Goal: Task Accomplishment & Management: Manage account settings

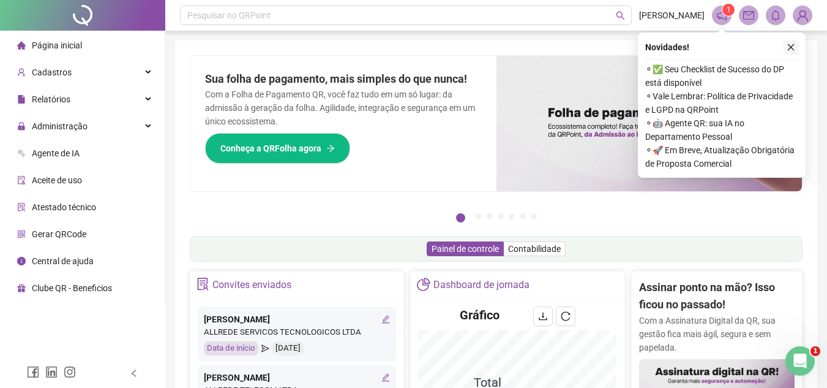
click at [790, 47] on icon "close" at bounding box center [791, 47] width 9 height 9
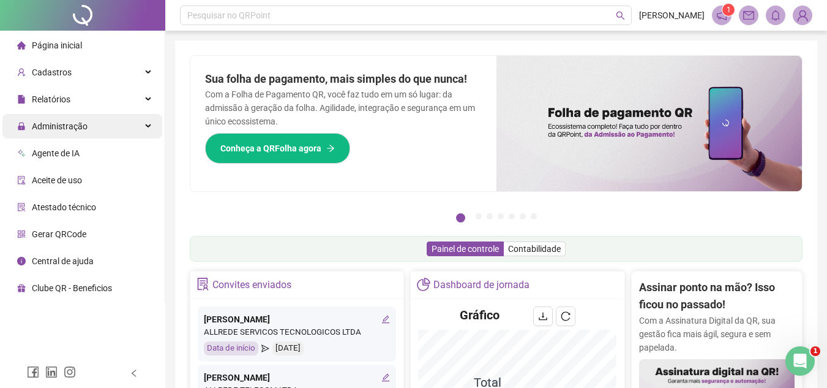
click at [133, 129] on div "Administração" at bounding box center [82, 126] width 160 height 24
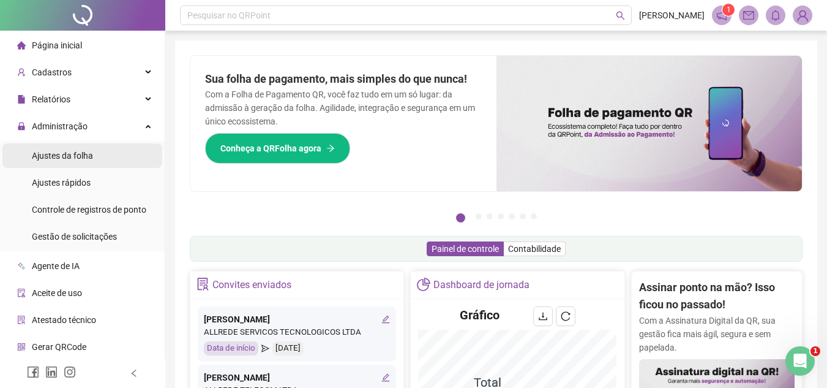
click at [87, 154] on span "Ajustes da folha" at bounding box center [62, 156] width 61 height 10
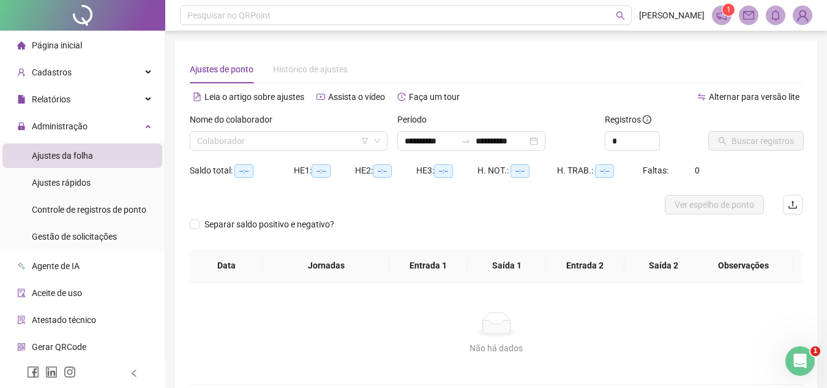
type input "**********"
click at [413, 141] on input "**********" at bounding box center [430, 140] width 51 height 13
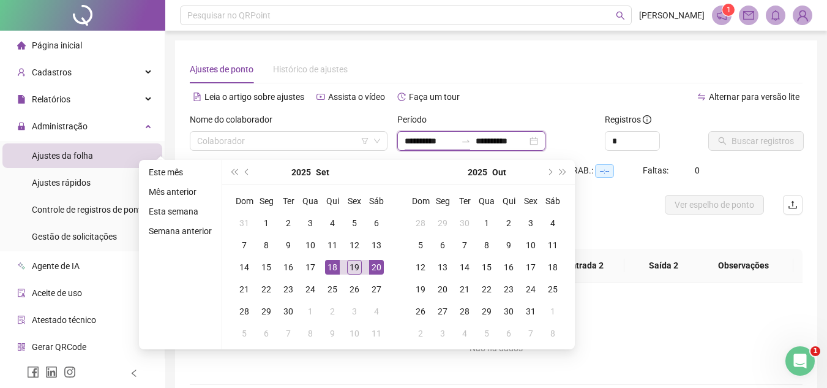
type input "**********"
click at [498, 140] on input "**********" at bounding box center [501, 140] width 51 height 13
type input "**********"
click at [509, 109] on div "Alternar para versão lite" at bounding box center [650, 103] width 307 height 20
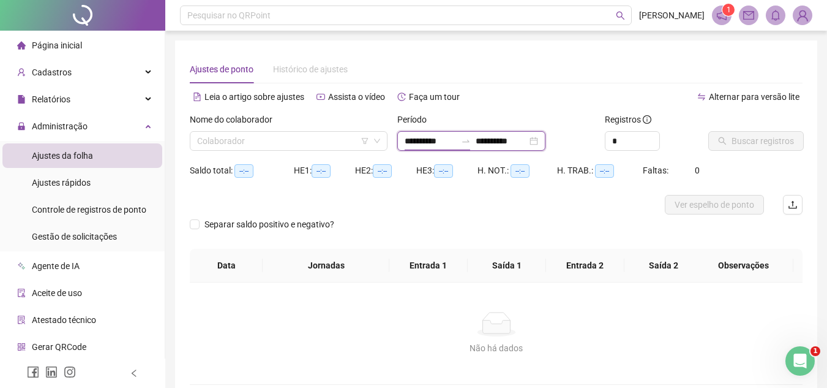
click at [426, 144] on input "**********" at bounding box center [430, 140] width 51 height 13
click at [543, 80] on div "Ajustes de ponto Histórico de ajustes" at bounding box center [496, 69] width 613 height 28
type input "**********"
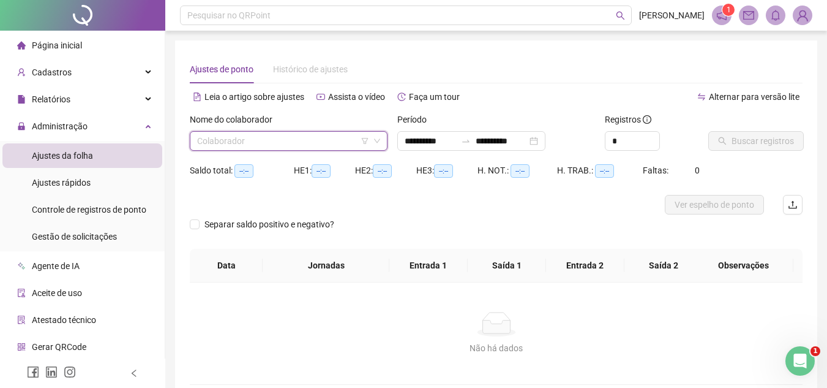
click at [282, 140] on input "search" at bounding box center [283, 141] width 172 height 18
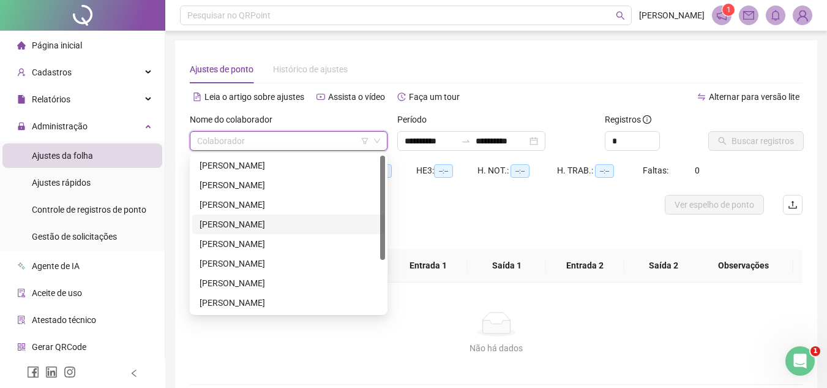
click at [282, 218] on div "[PERSON_NAME]" at bounding box center [289, 223] width 178 height 13
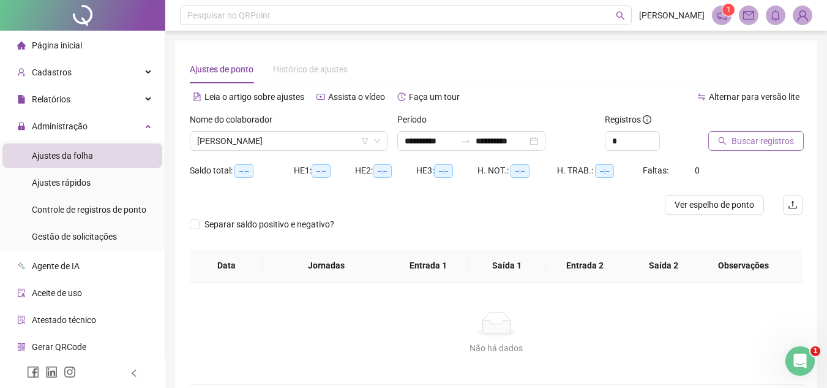
click at [768, 143] on span "Buscar registros" at bounding box center [763, 140] width 62 height 13
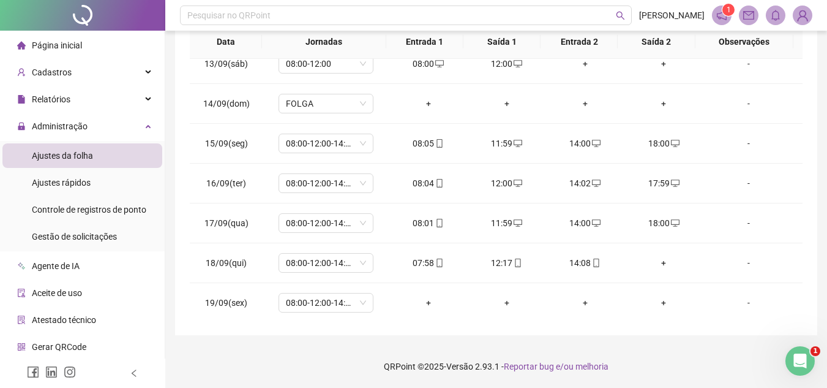
scroll to position [972, 0]
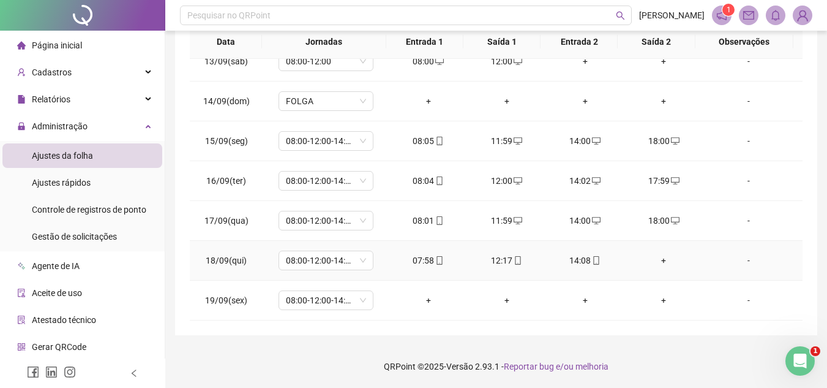
click at [652, 259] on div "+" at bounding box center [663, 260] width 59 height 13
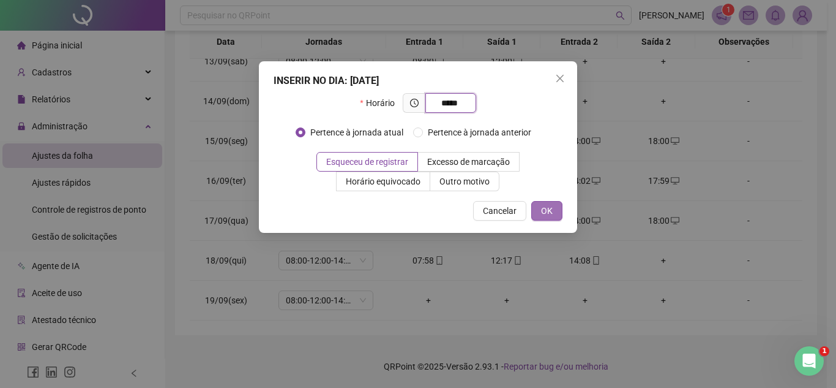
type input "*****"
click at [544, 211] on span "OK" at bounding box center [547, 210] width 12 height 13
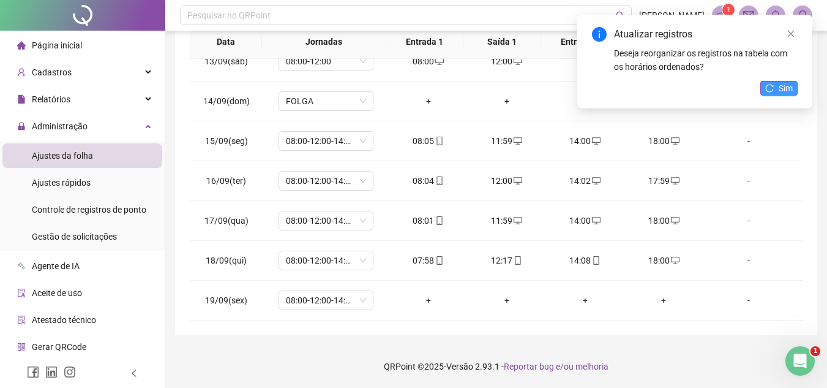
click at [794, 87] on button "Sim" at bounding box center [779, 88] width 37 height 15
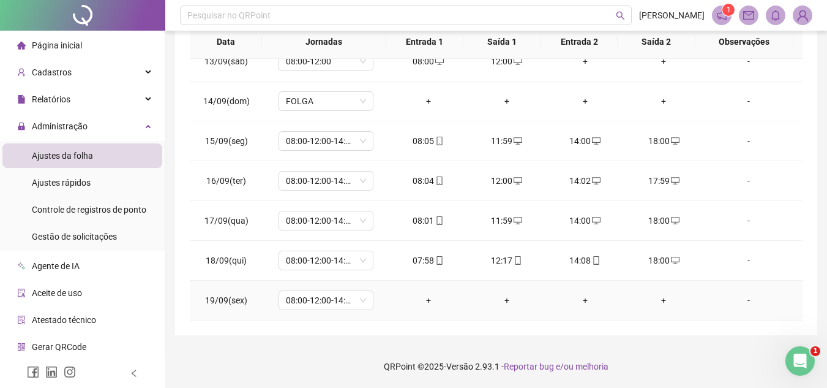
click at [423, 299] on div "+" at bounding box center [428, 299] width 59 height 13
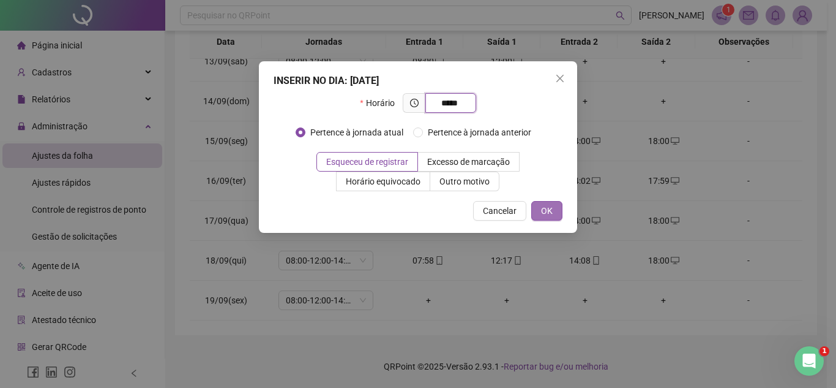
type input "*****"
click at [546, 209] on span "OK" at bounding box center [547, 210] width 12 height 13
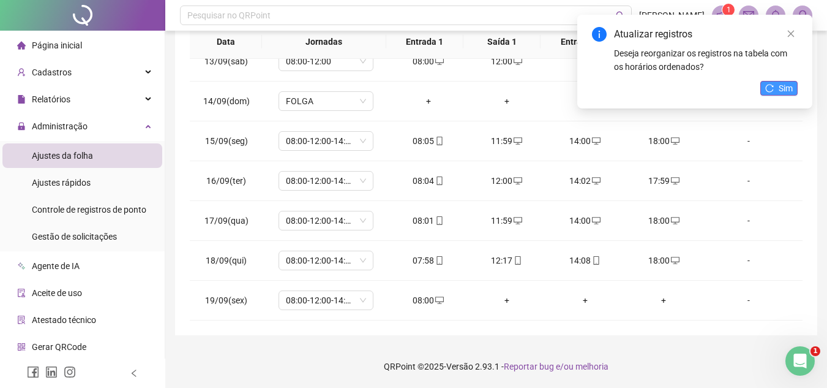
click at [774, 90] on icon "reload" at bounding box center [769, 88] width 9 height 9
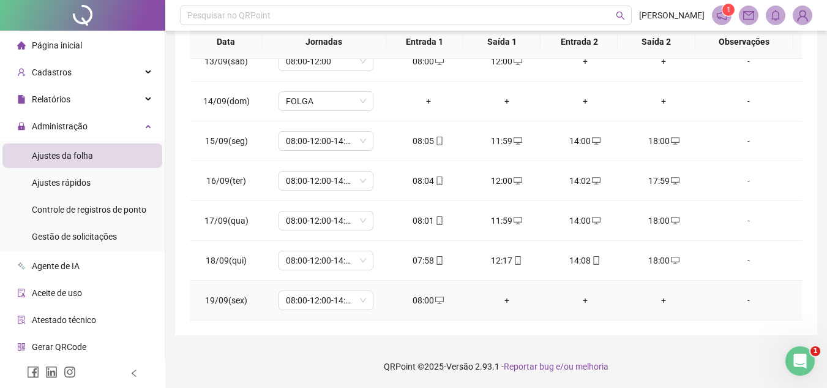
click at [503, 301] on div "+" at bounding box center [507, 299] width 59 height 13
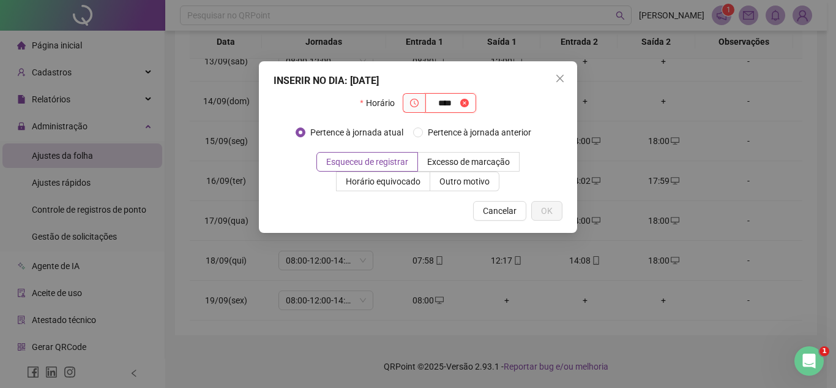
type input "****"
click at [503, 301] on div "INSERIR NO DIA : [DATE] Horário **** Pertence à jornada atual Pertence à jornad…" at bounding box center [418, 194] width 836 height 388
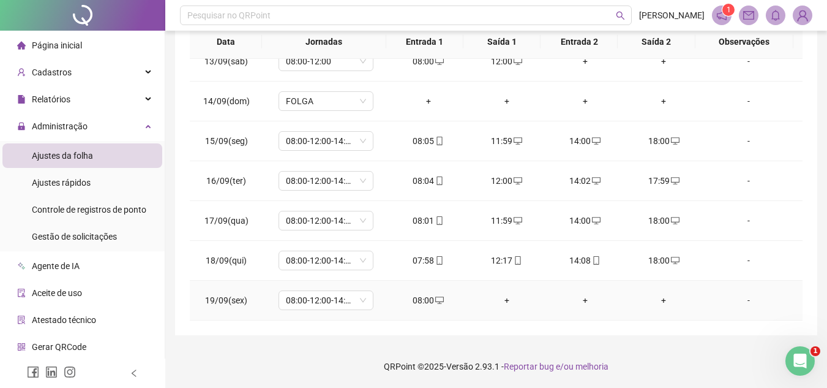
click at [503, 301] on div "+" at bounding box center [507, 299] width 59 height 13
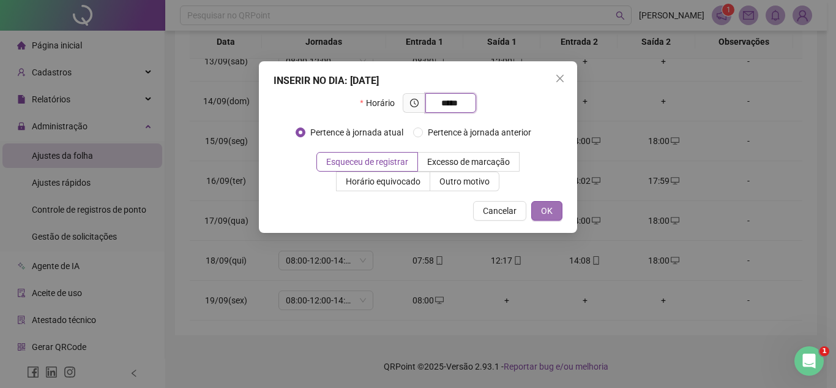
type input "*****"
click at [551, 208] on span "OK" at bounding box center [547, 210] width 12 height 13
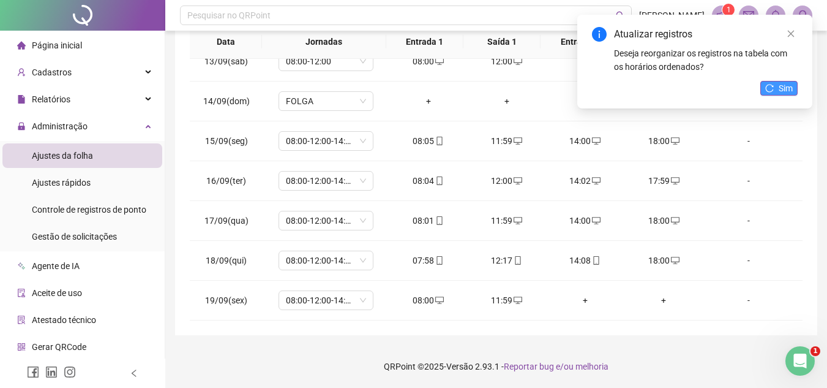
click at [788, 86] on span "Sim" at bounding box center [786, 87] width 14 height 13
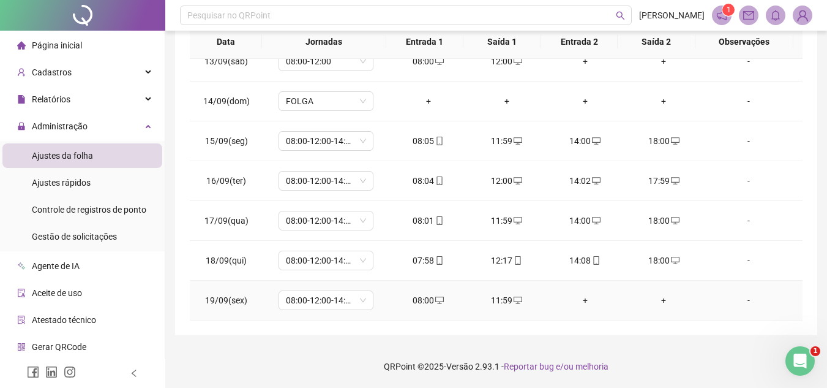
click at [581, 301] on div "+" at bounding box center [585, 299] width 59 height 13
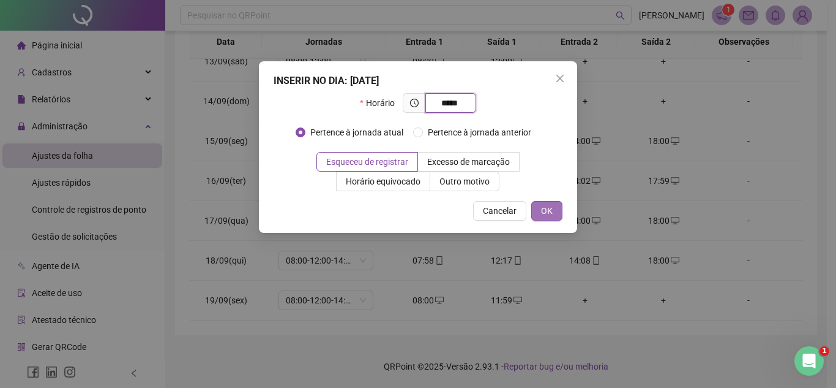
type input "*****"
click at [549, 206] on span "OK" at bounding box center [547, 210] width 12 height 13
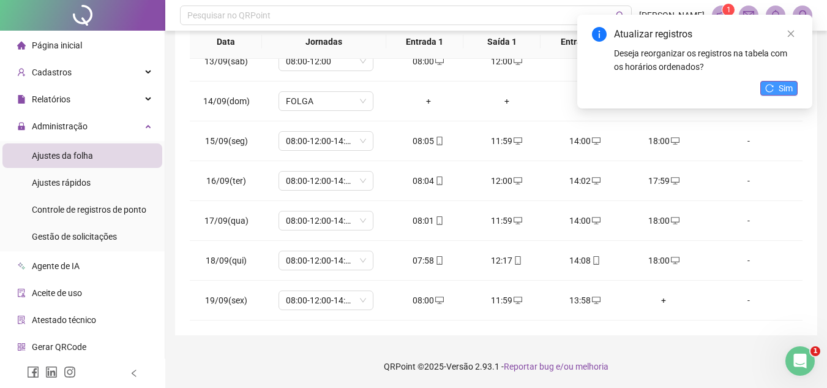
click at [787, 85] on span "Sim" at bounding box center [786, 87] width 14 height 13
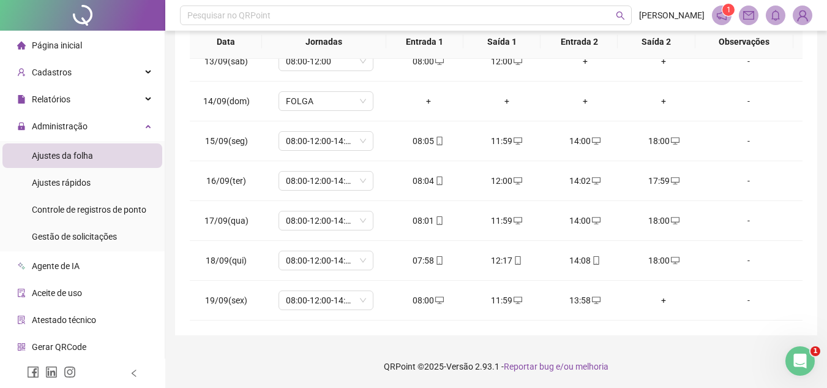
scroll to position [0, 0]
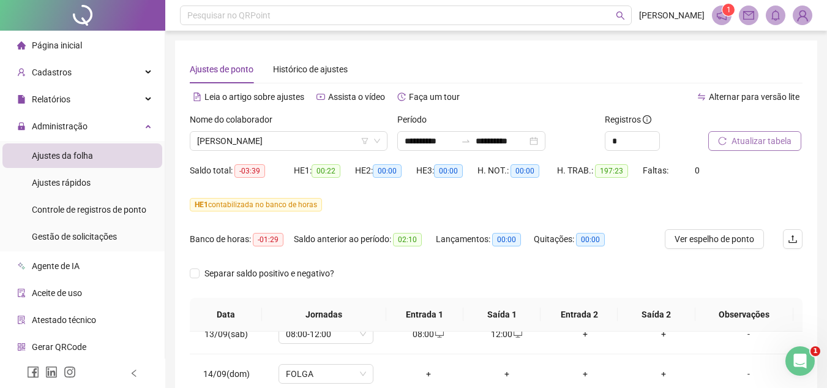
click at [759, 134] on span "Atualizar tabela" at bounding box center [762, 140] width 60 height 13
click at [334, 137] on span "[PERSON_NAME]" at bounding box center [288, 141] width 183 height 18
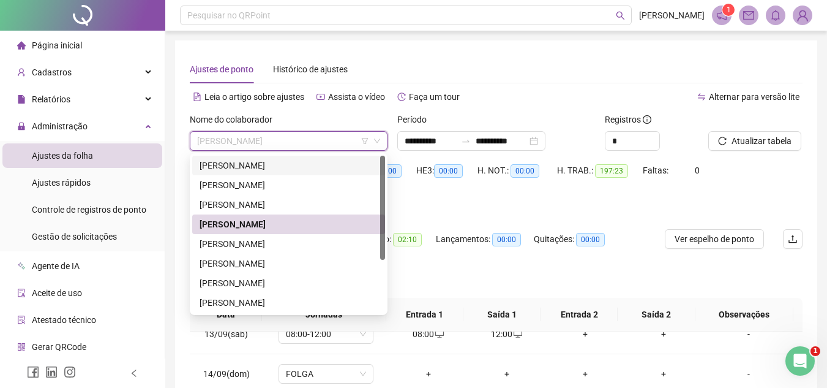
click at [317, 163] on div "[PERSON_NAME]" at bounding box center [289, 165] width 178 height 13
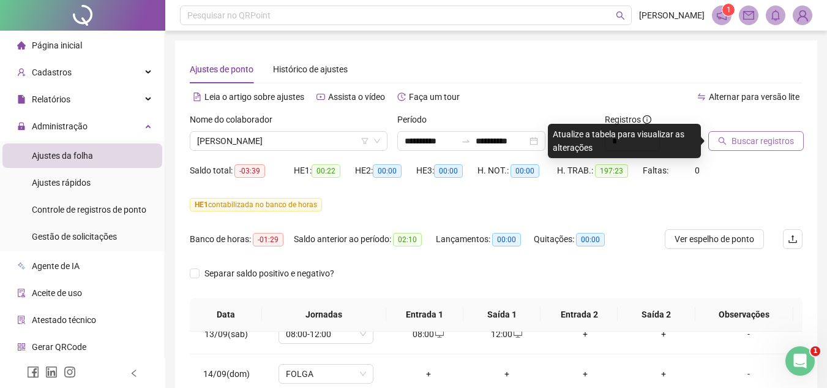
click at [736, 147] on span "Buscar registros" at bounding box center [763, 140] width 62 height 13
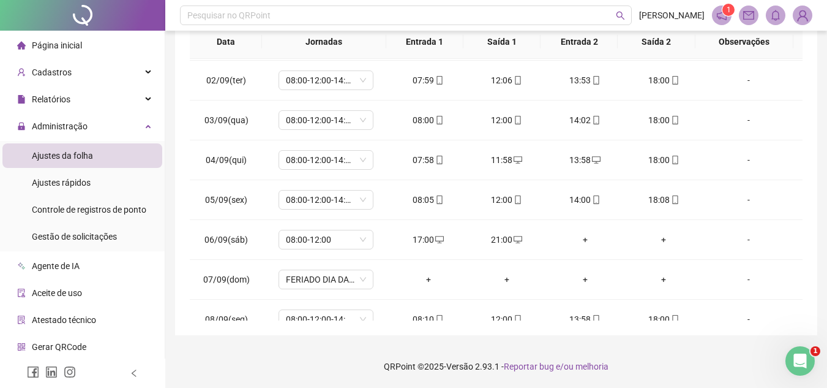
scroll to position [287, 0]
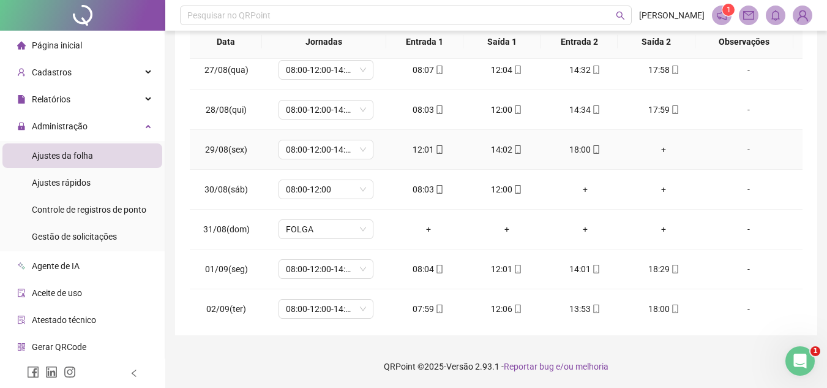
click at [657, 148] on div "+" at bounding box center [663, 149] width 59 height 13
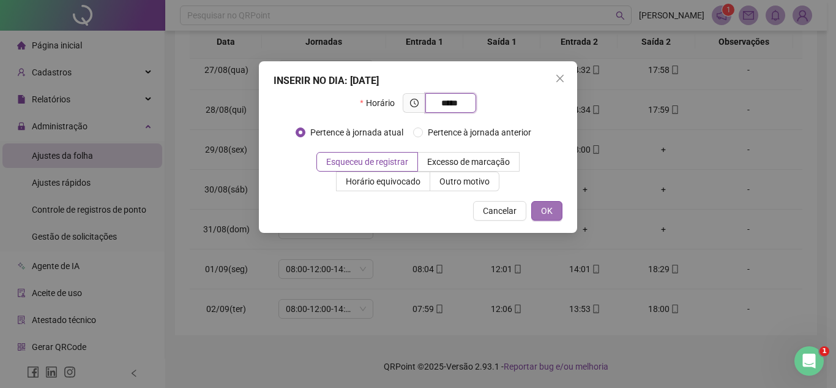
type input "*****"
click at [546, 205] on span "OK" at bounding box center [547, 210] width 12 height 13
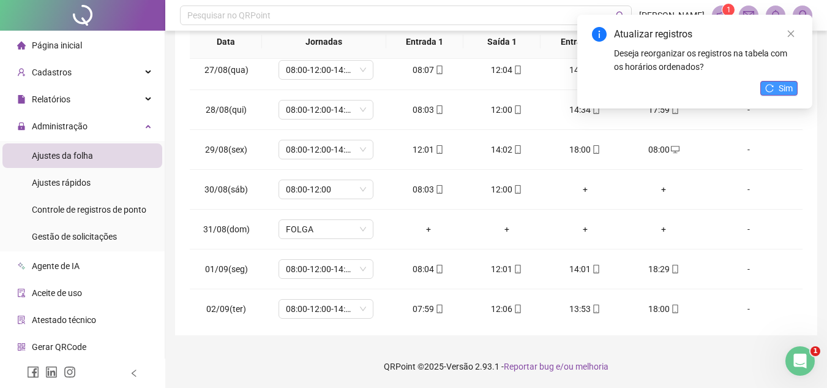
click at [778, 88] on button "Sim" at bounding box center [779, 88] width 37 height 15
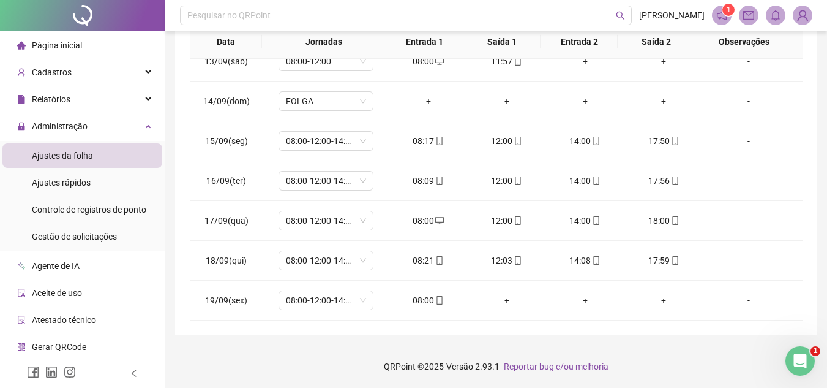
scroll to position [0, 0]
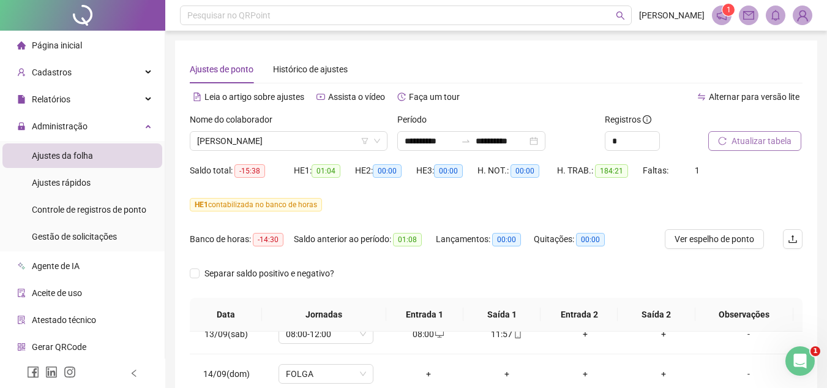
click at [764, 143] on span "Atualizar tabela" at bounding box center [762, 140] width 60 height 13
click at [329, 141] on span "[PERSON_NAME]" at bounding box center [288, 141] width 183 height 18
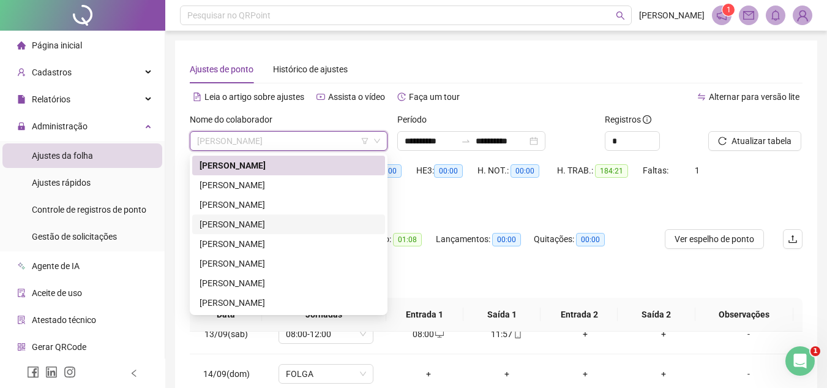
click at [299, 218] on div "[PERSON_NAME]" at bounding box center [289, 223] width 178 height 13
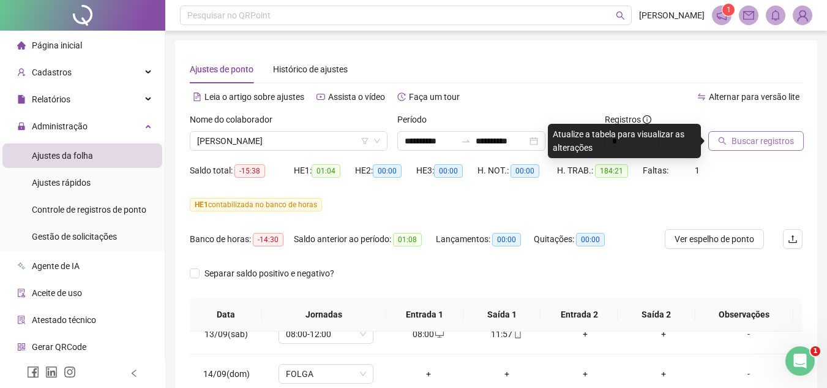
click at [744, 139] on span "Buscar registros" at bounding box center [763, 140] width 62 height 13
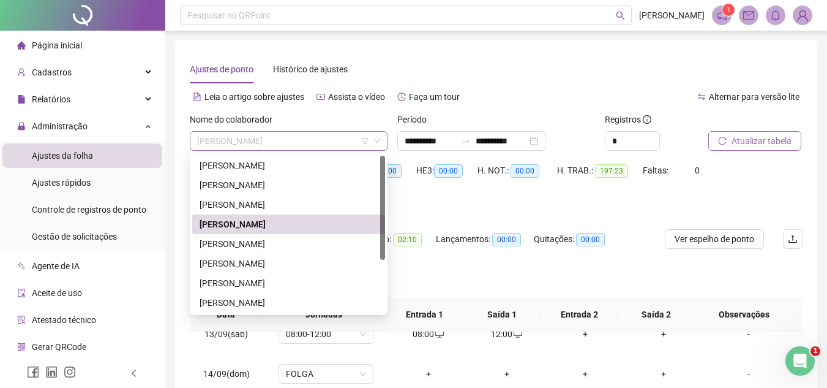
click at [326, 136] on span "[PERSON_NAME]" at bounding box center [288, 141] width 183 height 18
click at [273, 185] on div "[PERSON_NAME]" at bounding box center [289, 184] width 178 height 13
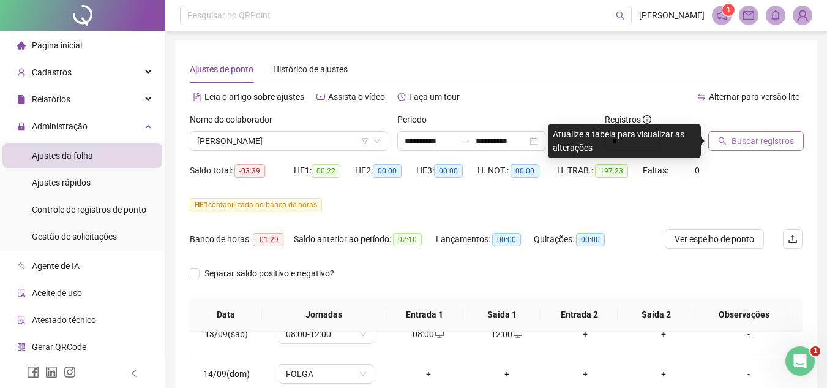
click at [730, 142] on button "Buscar registros" at bounding box center [756, 141] width 96 height 20
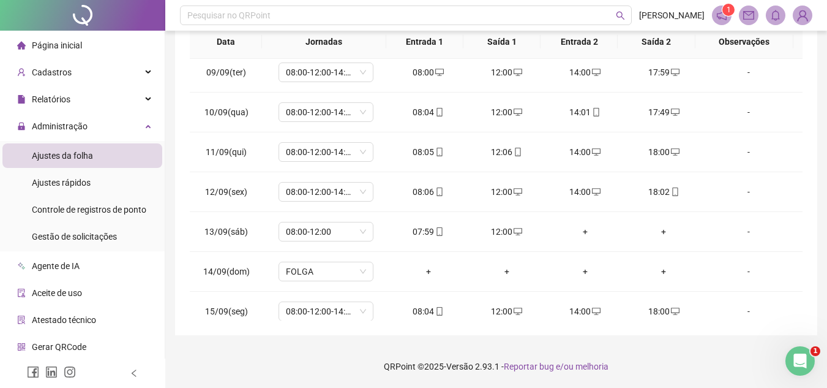
scroll to position [972, 0]
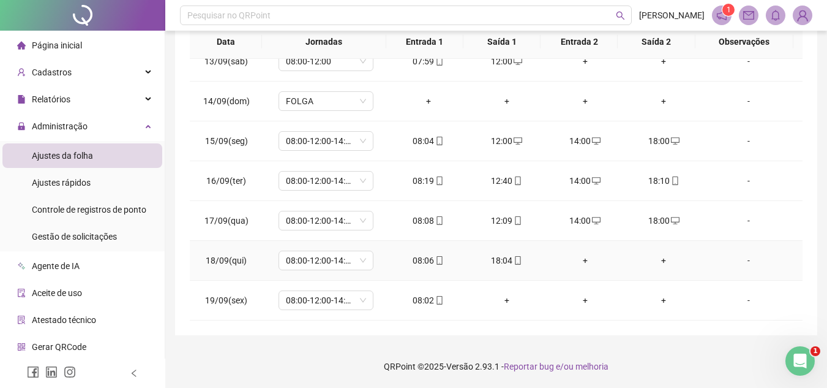
click at [577, 261] on div "+" at bounding box center [585, 260] width 59 height 13
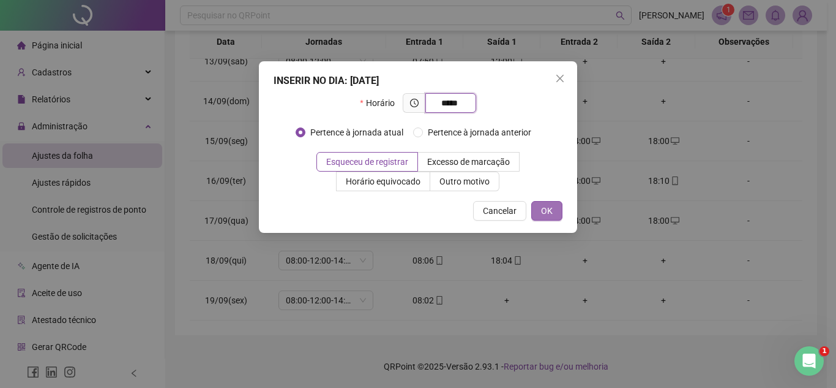
type input "*****"
click at [549, 214] on span "OK" at bounding box center [547, 210] width 12 height 13
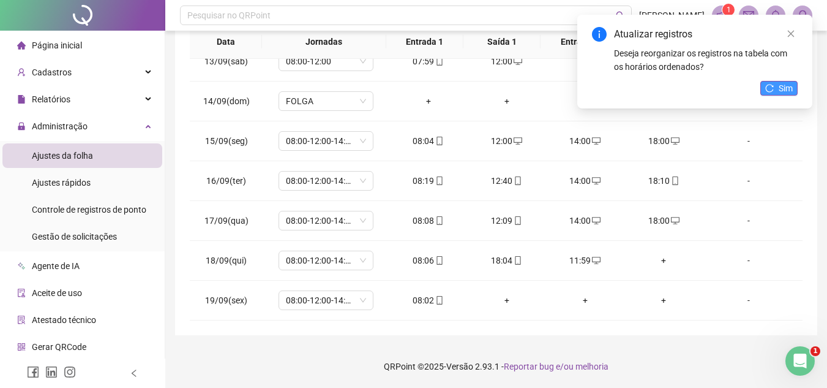
click at [778, 83] on button "Sim" at bounding box center [779, 88] width 37 height 15
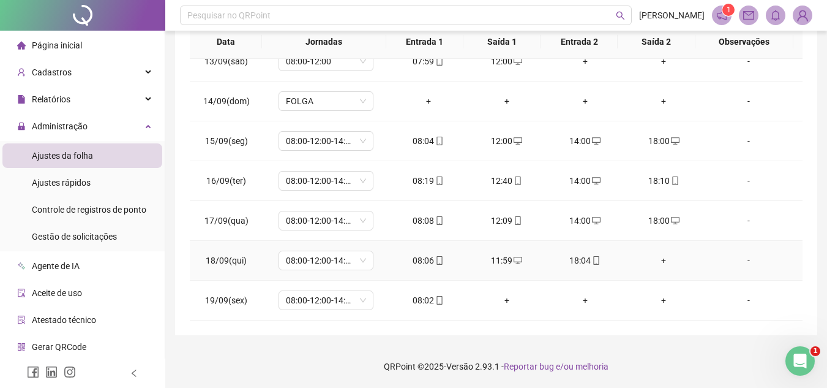
click at [654, 259] on div "+" at bounding box center [663, 260] width 59 height 13
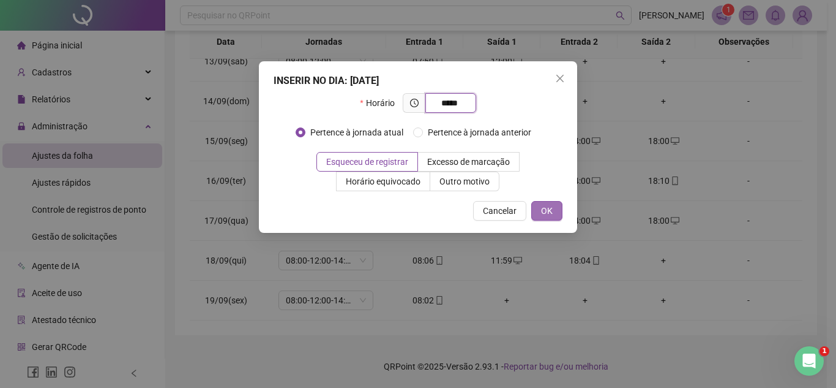
type input "*****"
click at [551, 205] on span "OK" at bounding box center [547, 210] width 12 height 13
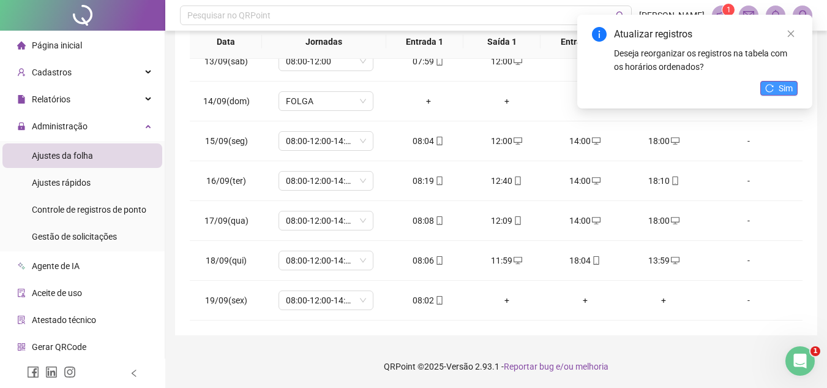
click at [788, 88] on span "Sim" at bounding box center [786, 87] width 14 height 13
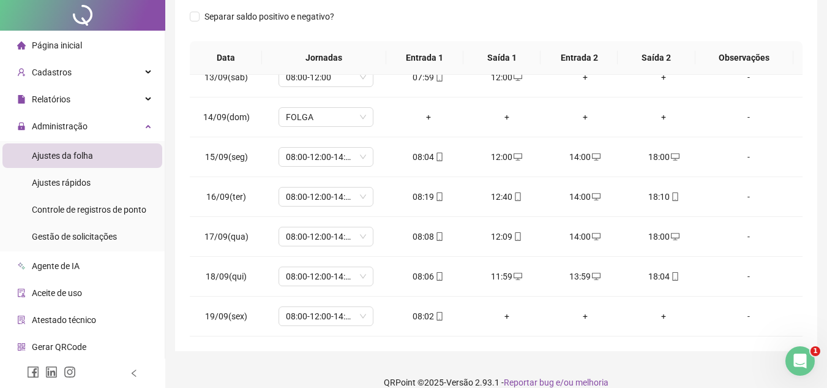
scroll to position [0, 0]
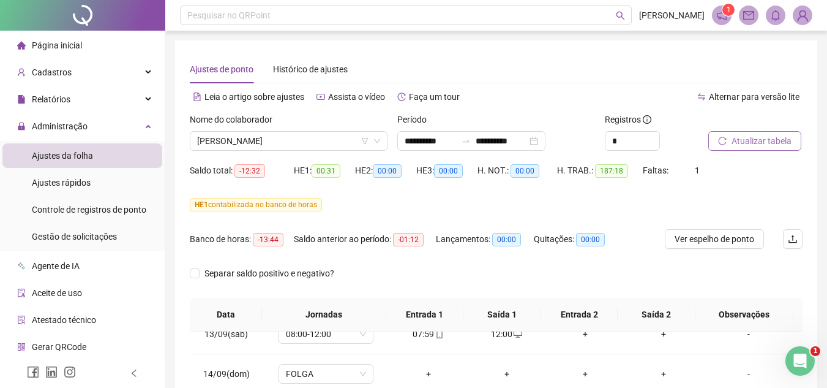
click at [765, 146] on span "Atualizar tabela" at bounding box center [762, 140] width 60 height 13
click at [329, 138] on span "[PERSON_NAME]" at bounding box center [288, 141] width 183 height 18
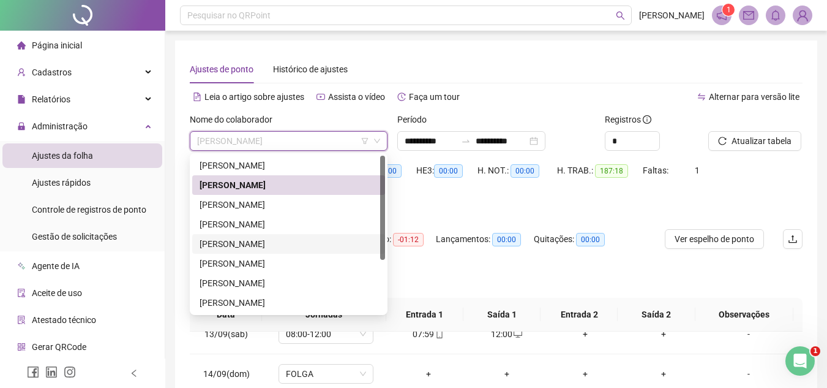
click at [266, 241] on div "[PERSON_NAME]" at bounding box center [289, 243] width 178 height 13
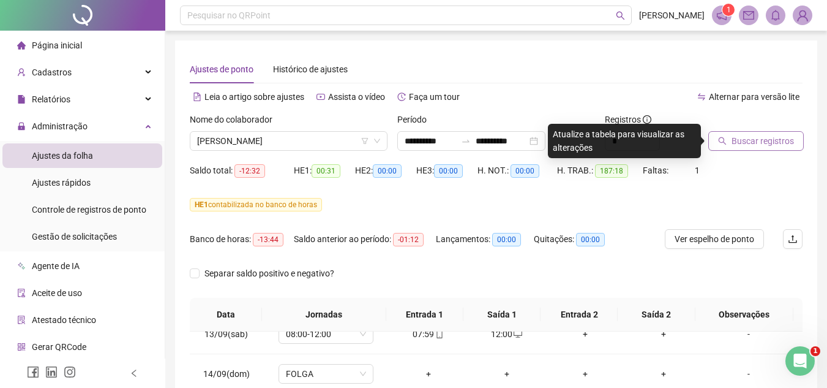
click at [779, 138] on span "Buscar registros" at bounding box center [763, 140] width 62 height 13
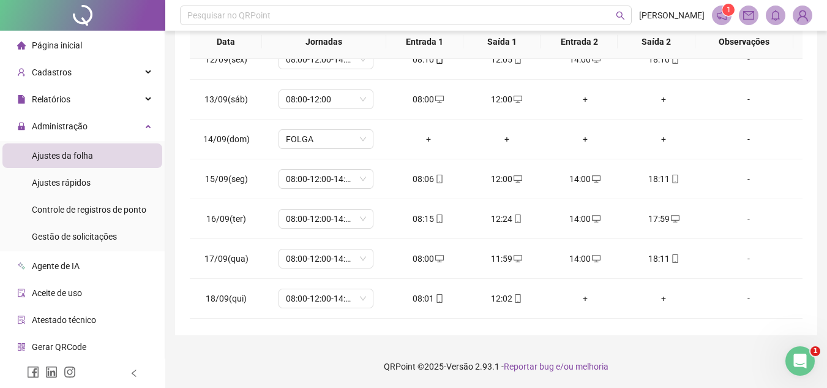
scroll to position [972, 0]
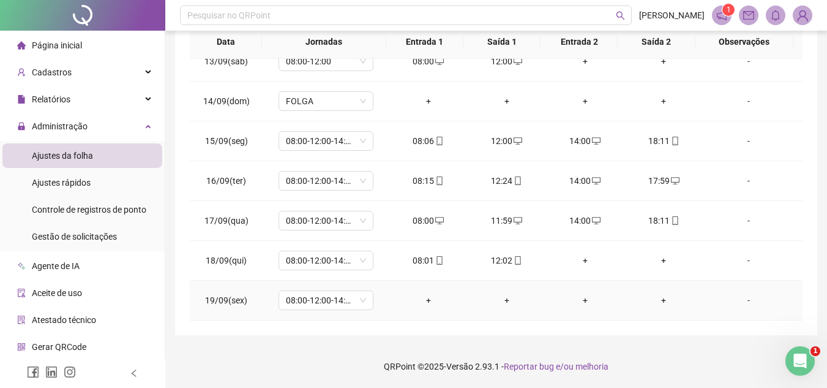
click at [789, 296] on td "-" at bounding box center [753, 300] width 100 height 40
click at [578, 261] on div "+" at bounding box center [585, 260] width 59 height 13
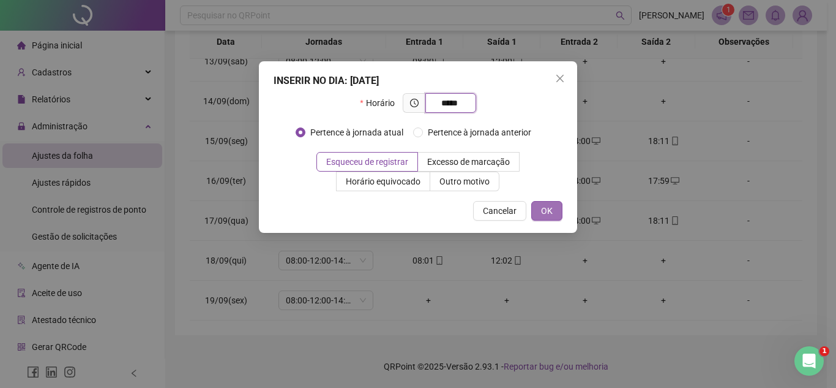
type input "*****"
click at [541, 215] on span "OK" at bounding box center [547, 210] width 12 height 13
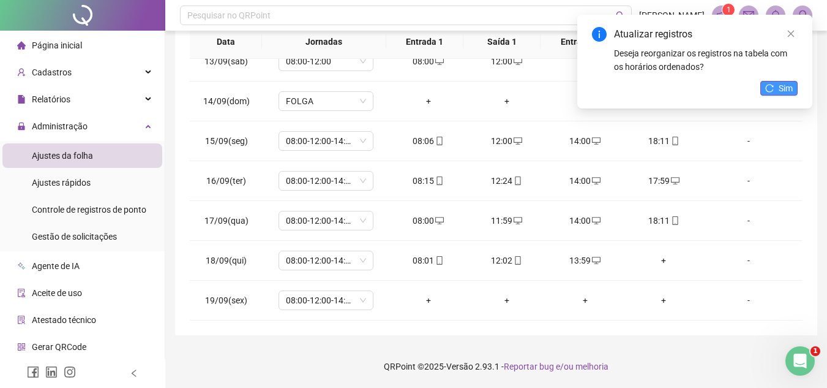
click at [781, 91] on span "Sim" at bounding box center [786, 87] width 14 height 13
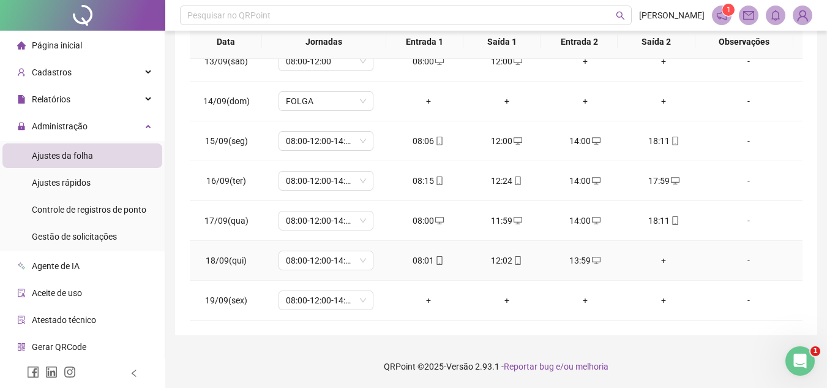
click at [656, 259] on div "+" at bounding box center [663, 260] width 59 height 13
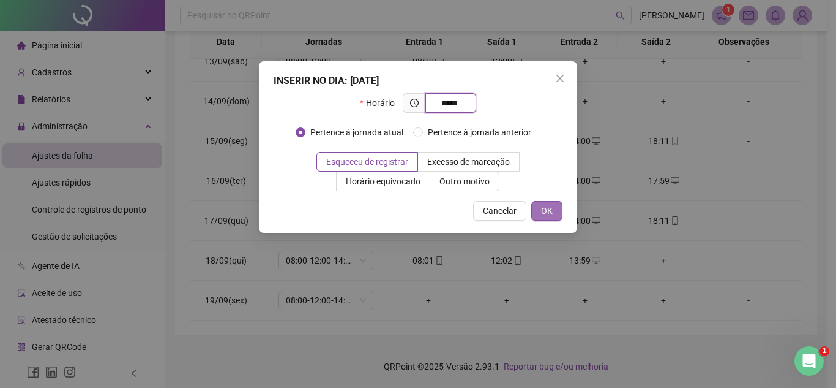
type input "*****"
click at [538, 211] on button "OK" at bounding box center [547, 211] width 31 height 20
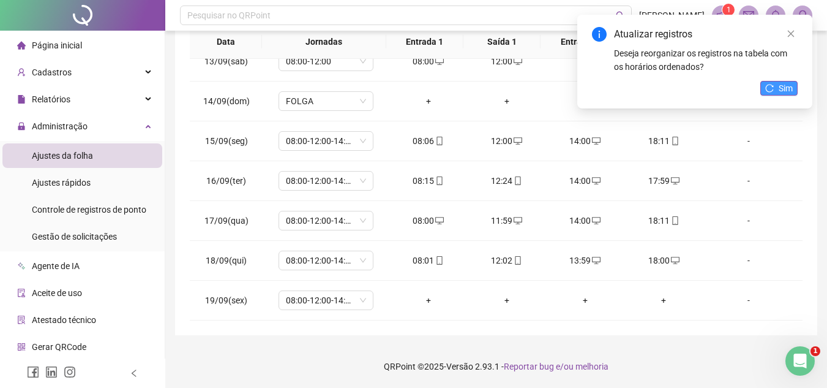
click at [776, 83] on button "Sim" at bounding box center [779, 88] width 37 height 15
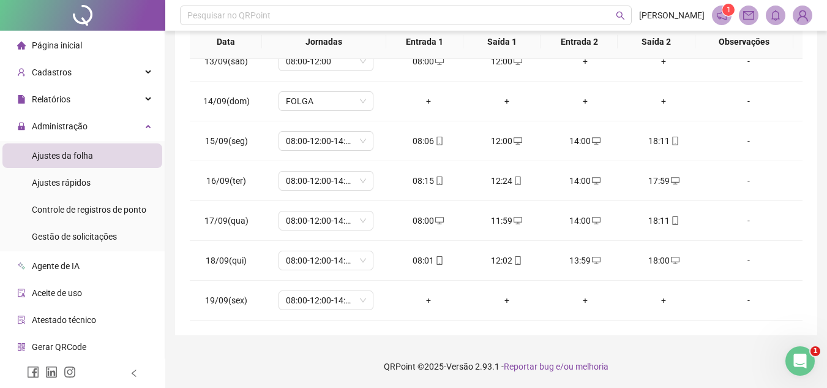
scroll to position [0, 0]
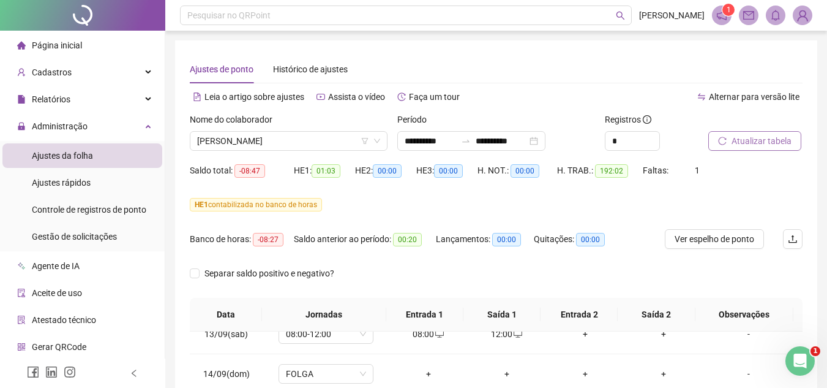
click at [827, 302] on div "**********" at bounding box center [496, 330] width 662 height 660
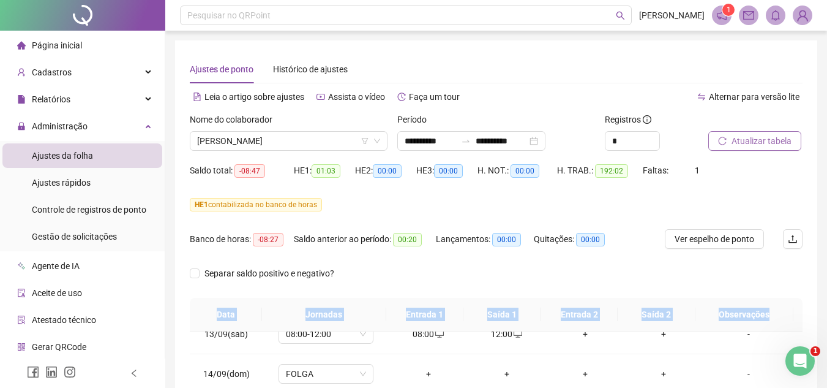
click at [827, 302] on div "**********" at bounding box center [496, 330] width 662 height 660
click at [769, 141] on span "Atualizar tabela" at bounding box center [762, 140] width 60 height 13
click at [319, 141] on span "[PERSON_NAME]" at bounding box center [288, 141] width 183 height 18
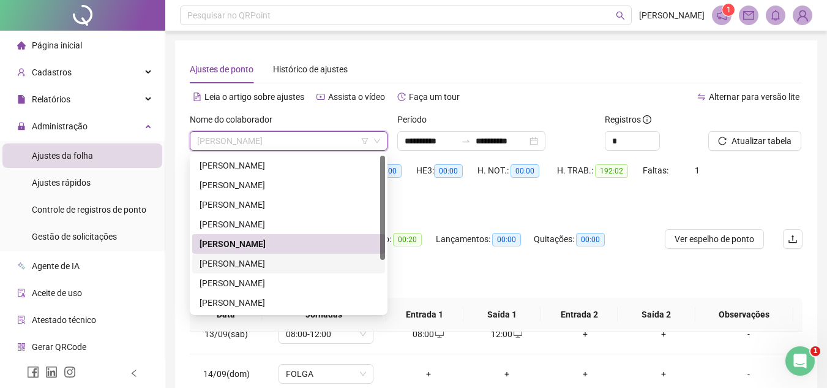
click at [282, 259] on div "[PERSON_NAME]" at bounding box center [289, 263] width 178 height 13
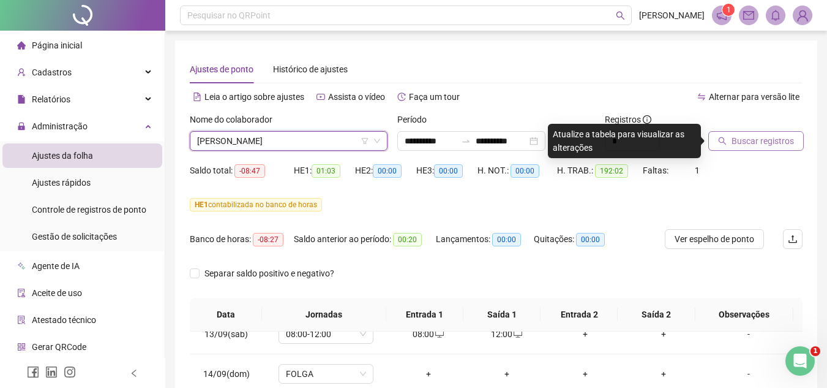
click at [772, 146] on span "Buscar registros" at bounding box center [763, 140] width 62 height 13
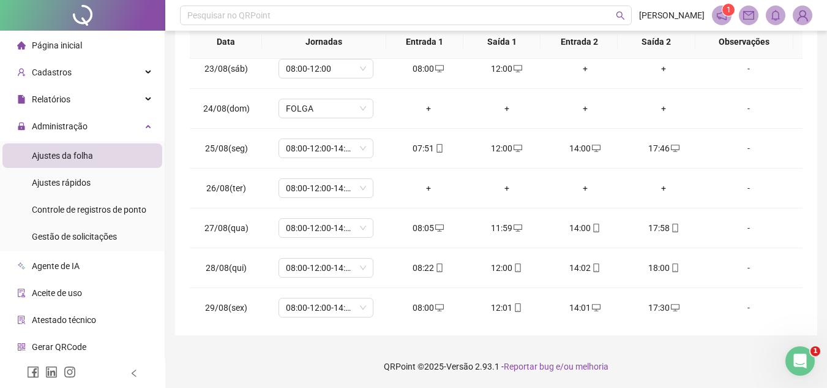
scroll to position [145, 0]
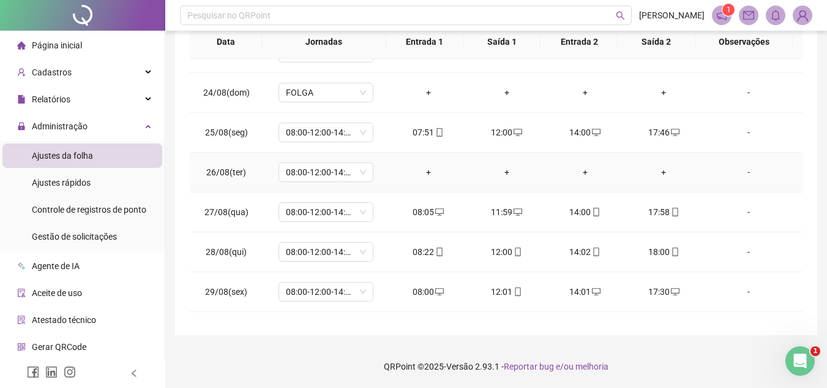
click at [426, 170] on div "+" at bounding box center [428, 171] width 59 height 13
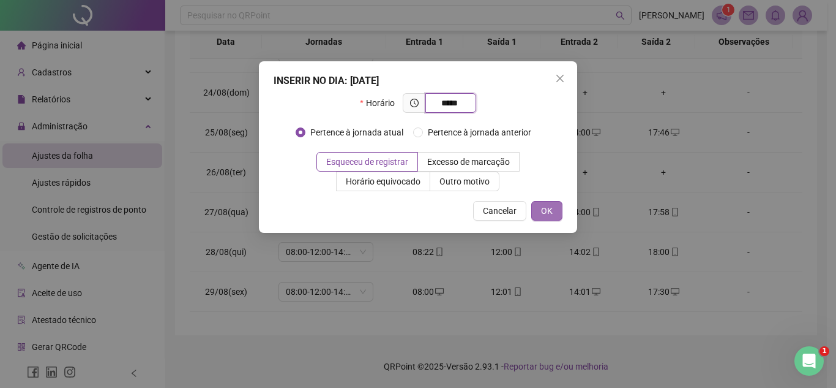
type input "*****"
click at [548, 210] on span "OK" at bounding box center [547, 210] width 12 height 13
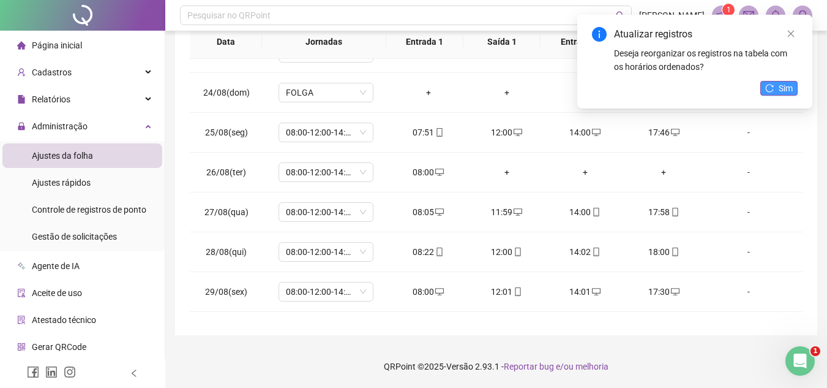
click at [775, 83] on button "Sim" at bounding box center [779, 88] width 37 height 15
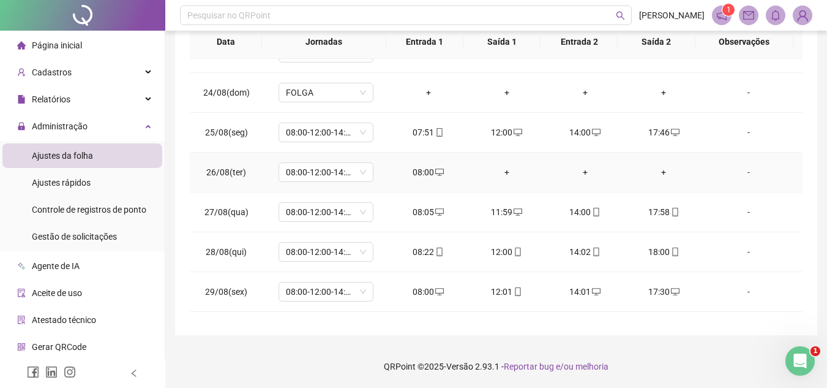
click at [503, 171] on div "+" at bounding box center [507, 171] width 59 height 13
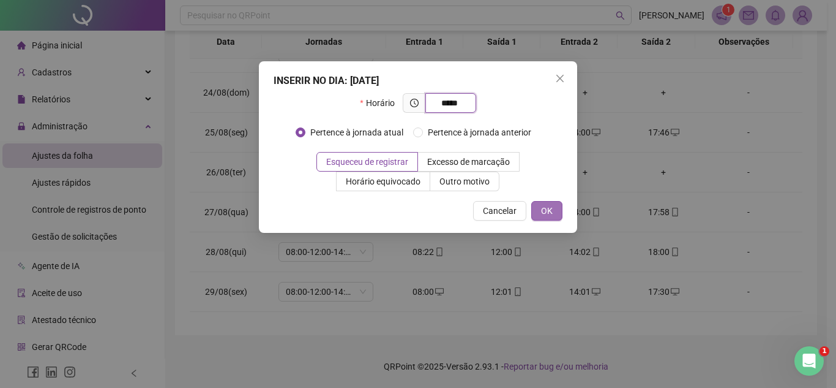
type input "*****"
click at [556, 211] on button "OK" at bounding box center [547, 211] width 31 height 20
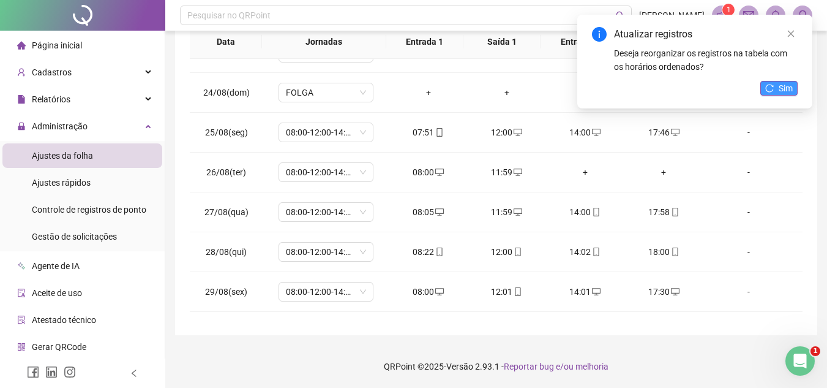
click at [769, 89] on icon "reload" at bounding box center [769, 88] width 9 height 9
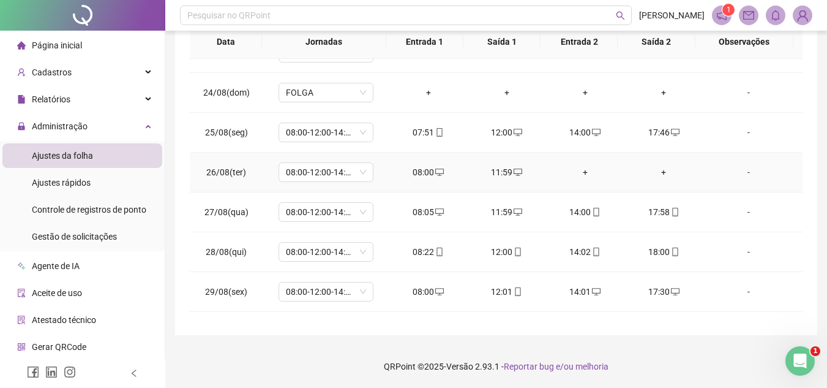
click at [580, 173] on div "+" at bounding box center [585, 171] width 59 height 13
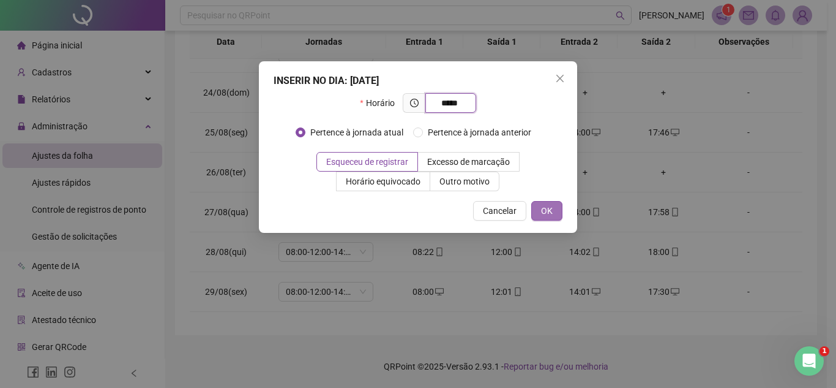
type input "*****"
click at [549, 209] on span "OK" at bounding box center [547, 210] width 12 height 13
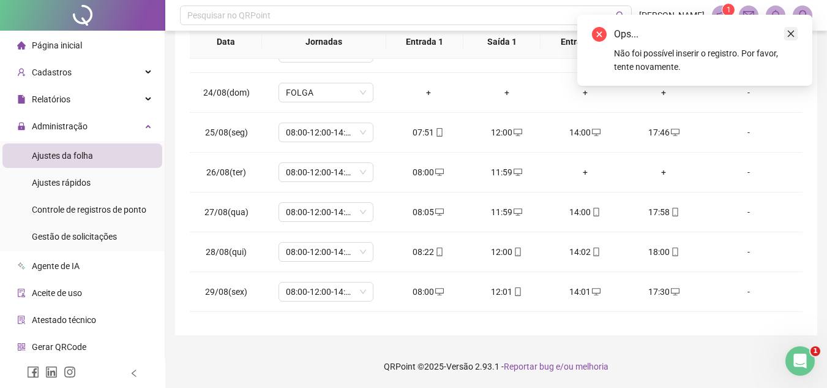
click at [792, 34] on icon "close" at bounding box center [791, 33] width 9 height 9
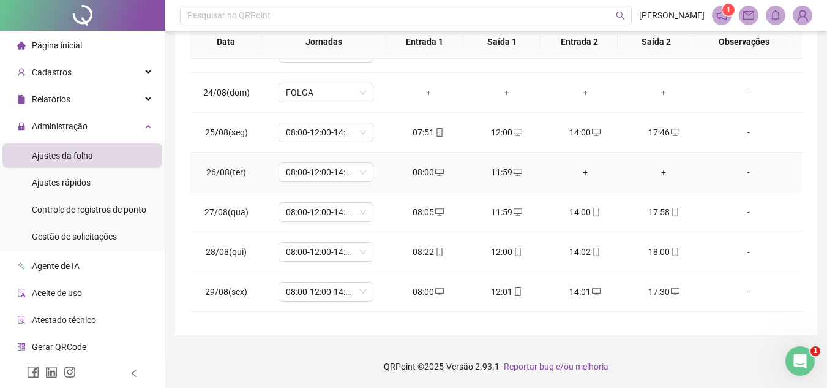
click at [577, 170] on div "+" at bounding box center [585, 171] width 59 height 13
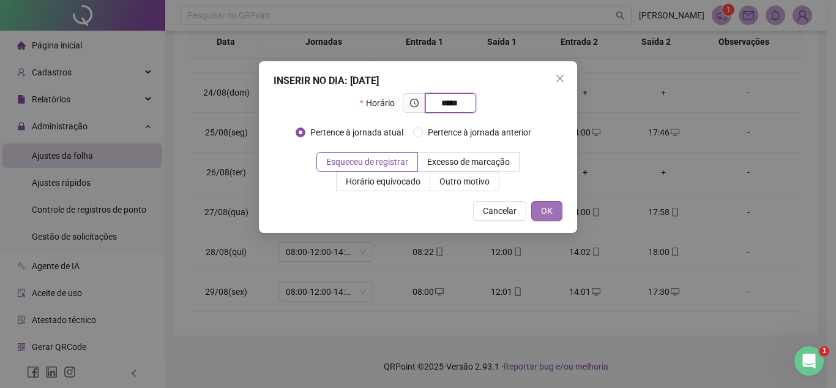
type input "*****"
click at [550, 203] on button "OK" at bounding box center [547, 211] width 31 height 20
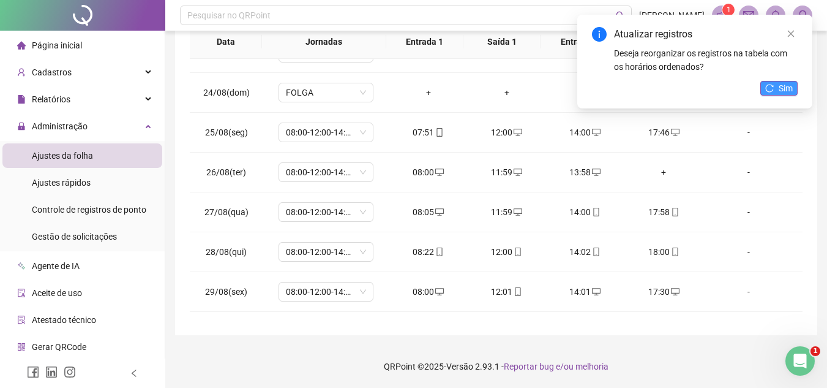
click at [787, 83] on span "Sim" at bounding box center [786, 87] width 14 height 13
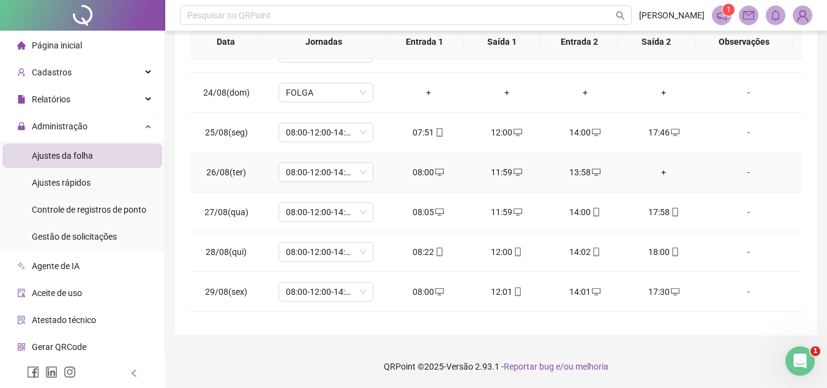
click at [656, 172] on div "+" at bounding box center [663, 171] width 59 height 13
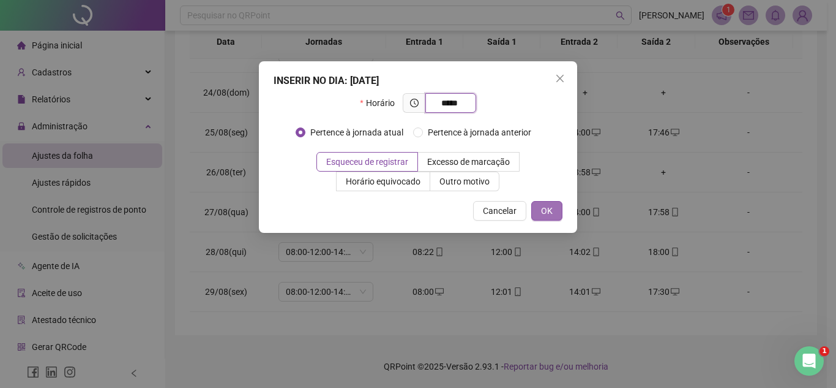
type input "*****"
click at [556, 212] on button "OK" at bounding box center [547, 211] width 31 height 20
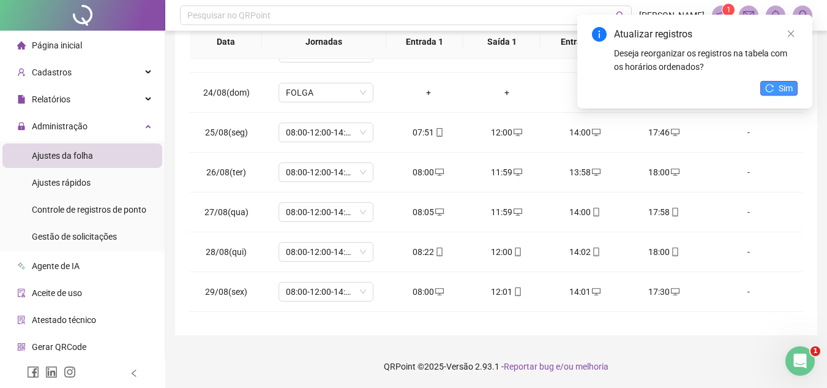
click at [774, 85] on icon "reload" at bounding box center [769, 88] width 9 height 9
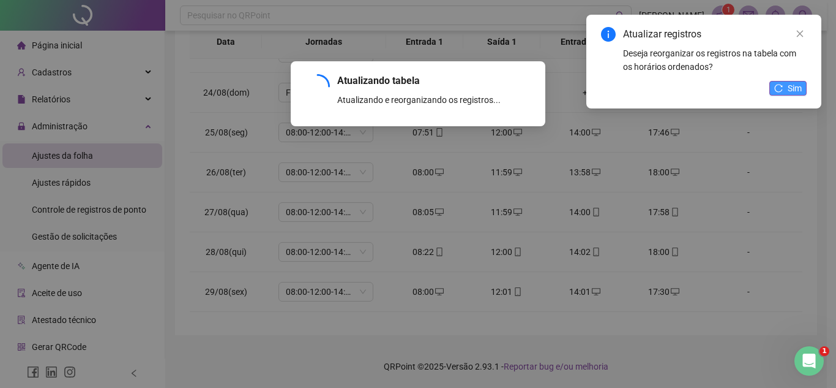
click at [791, 90] on span "Sim" at bounding box center [795, 87] width 14 height 13
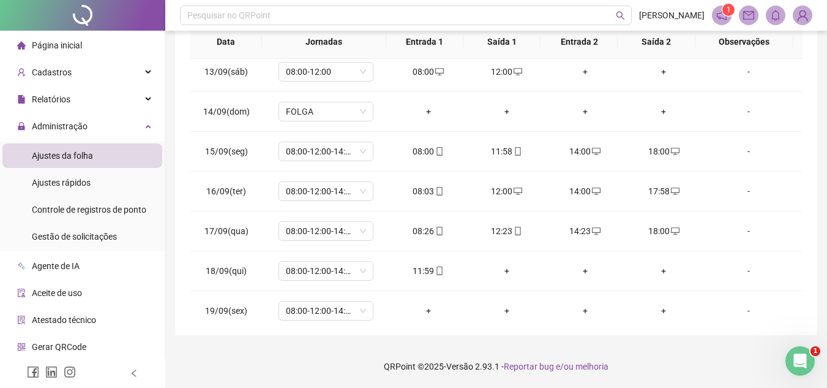
scroll to position [972, 0]
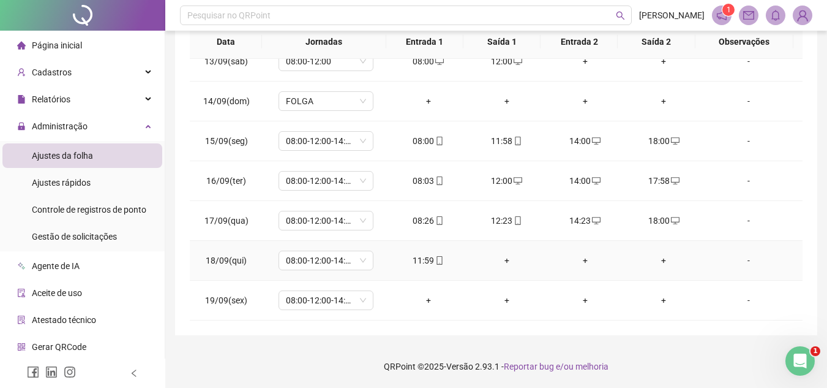
click at [502, 261] on div "+" at bounding box center [507, 260] width 59 height 13
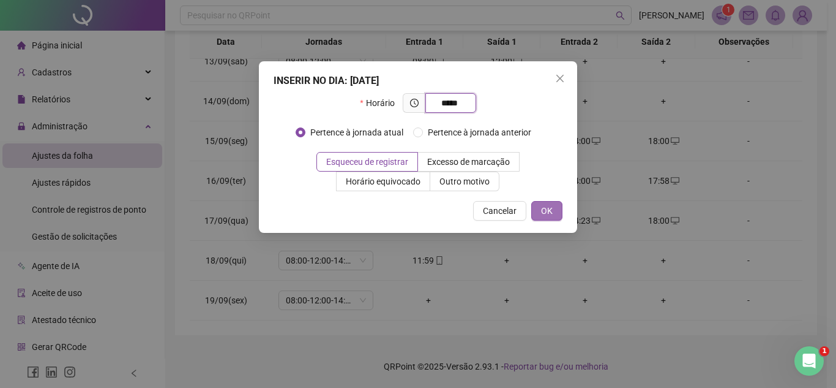
type input "*****"
click at [551, 205] on span "OK" at bounding box center [547, 210] width 12 height 13
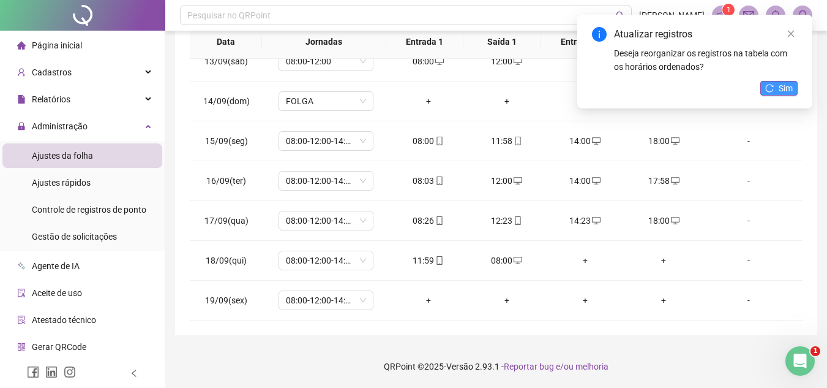
click at [789, 88] on span "Sim" at bounding box center [786, 87] width 14 height 13
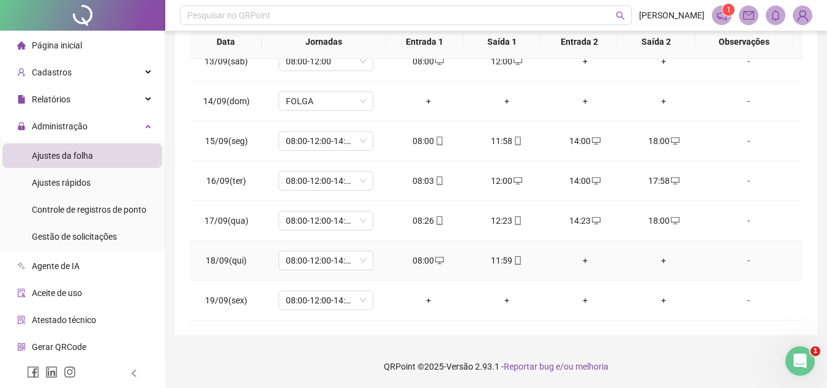
click at [580, 255] on div "+" at bounding box center [585, 260] width 59 height 13
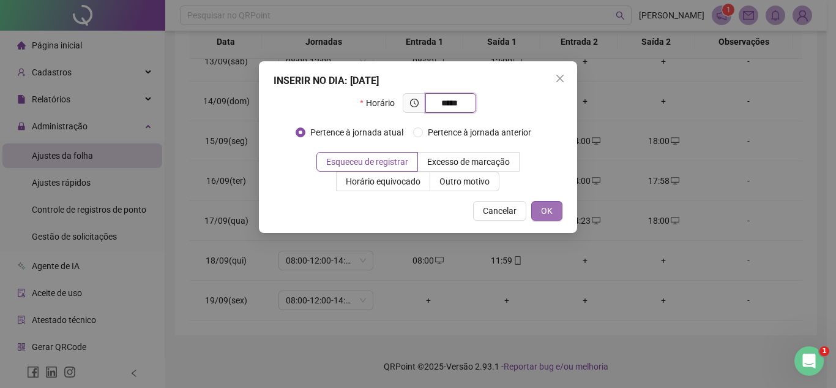
type input "*****"
click at [549, 212] on span "OK" at bounding box center [547, 210] width 12 height 13
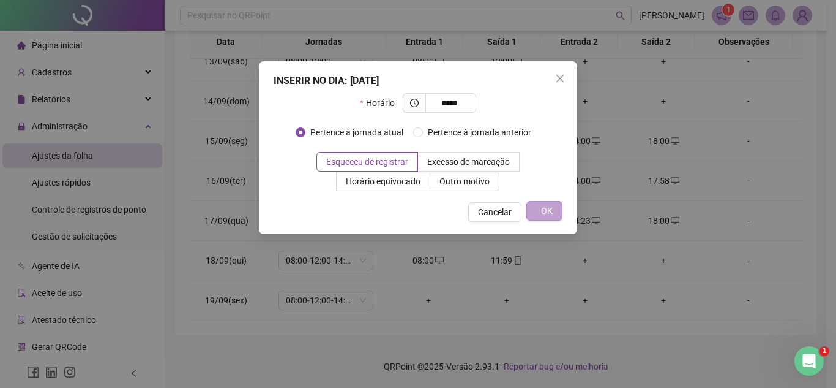
click at [549, 212] on span "OK" at bounding box center [547, 210] width 12 height 13
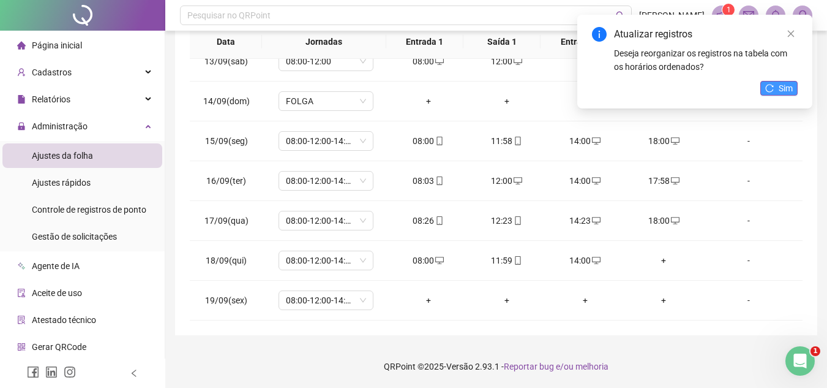
click at [773, 88] on icon "reload" at bounding box center [769, 88] width 9 height 9
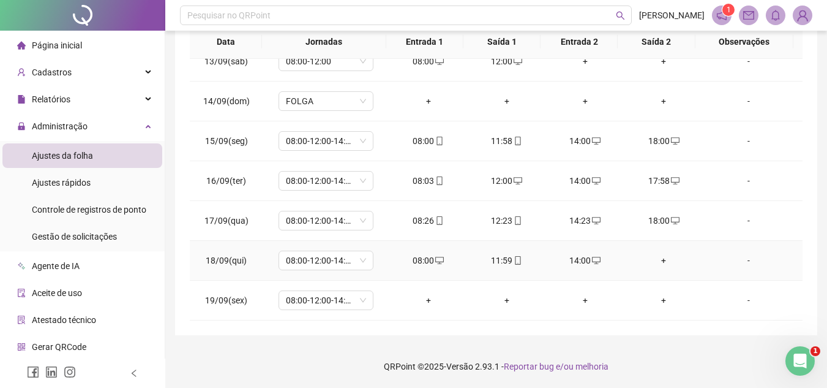
click at [654, 257] on div "+" at bounding box center [663, 260] width 59 height 13
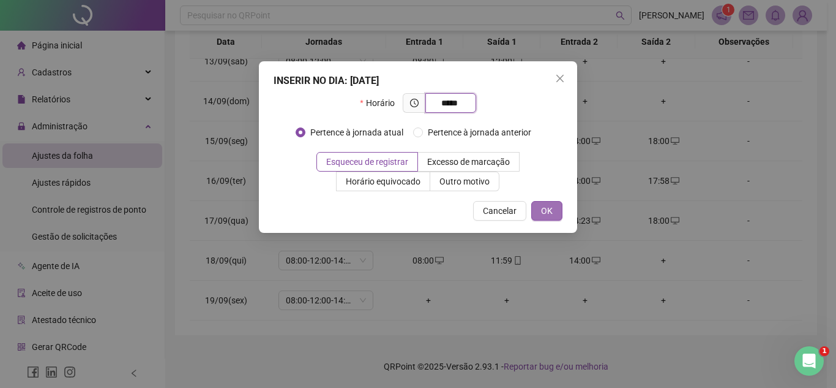
type input "*****"
click at [555, 210] on button "OK" at bounding box center [547, 211] width 31 height 20
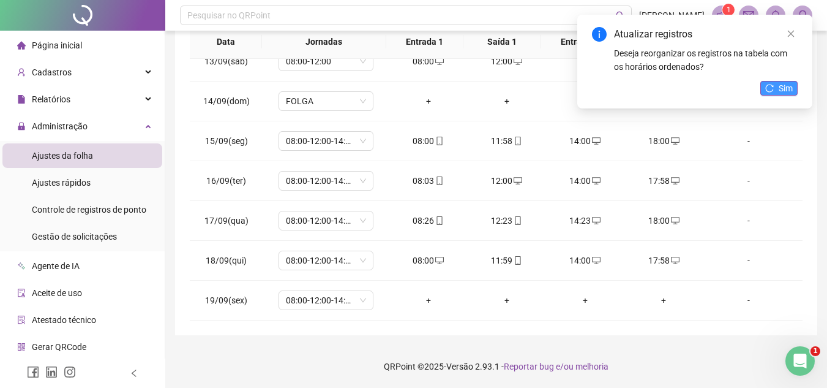
click at [784, 83] on span "Sim" at bounding box center [786, 87] width 14 height 13
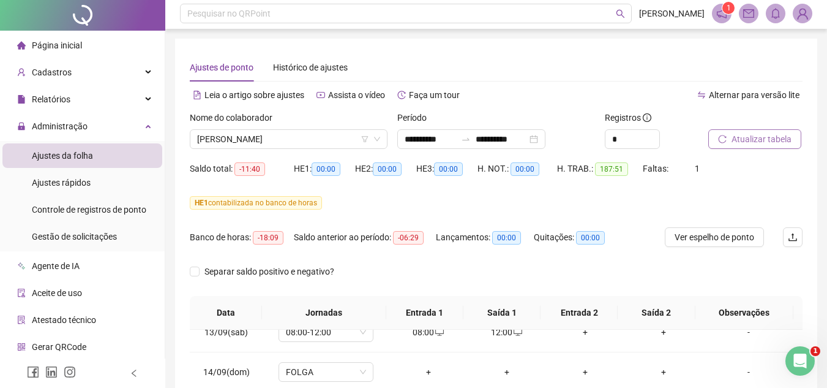
scroll to position [0, 0]
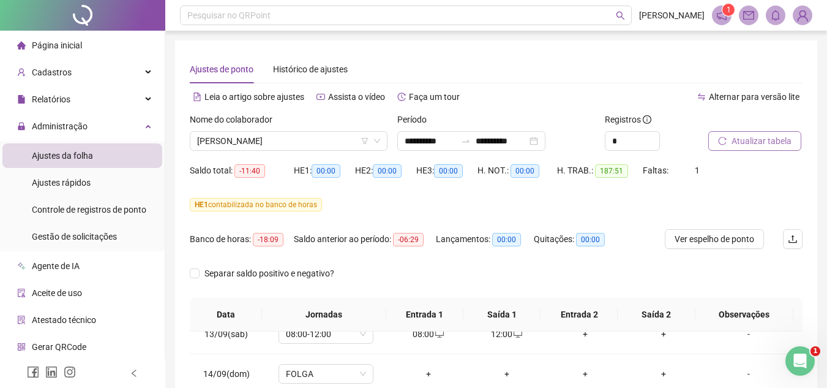
click at [765, 138] on span "Atualizar tabela" at bounding box center [762, 140] width 60 height 13
click at [341, 140] on span "[PERSON_NAME]" at bounding box center [288, 141] width 183 height 18
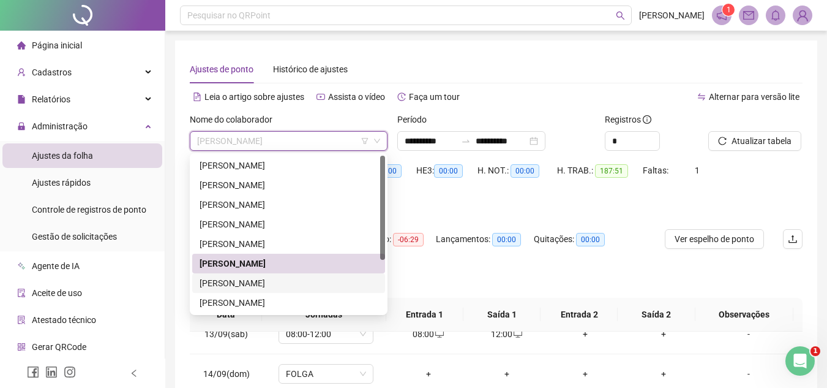
click at [386, 282] on div "211850 297851 262160 [PERSON_NAME] FILHO [PERSON_NAME] REGIANE [PERSON_NAME]" at bounding box center [289, 234] width 198 height 162
click at [274, 285] on div "[PERSON_NAME]" at bounding box center [289, 282] width 178 height 13
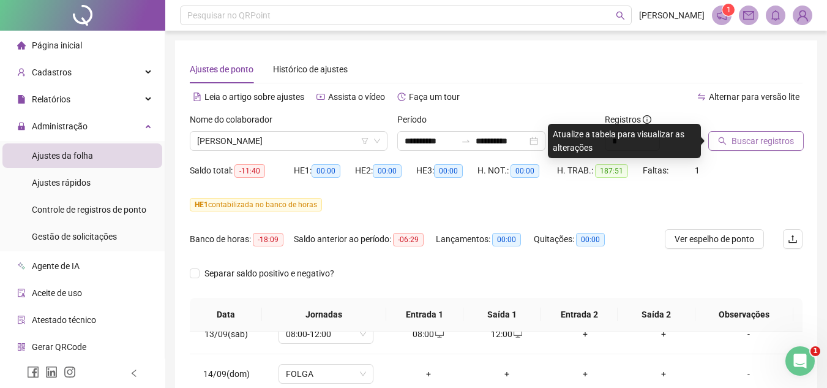
click at [737, 140] on span "Buscar registros" at bounding box center [763, 140] width 62 height 13
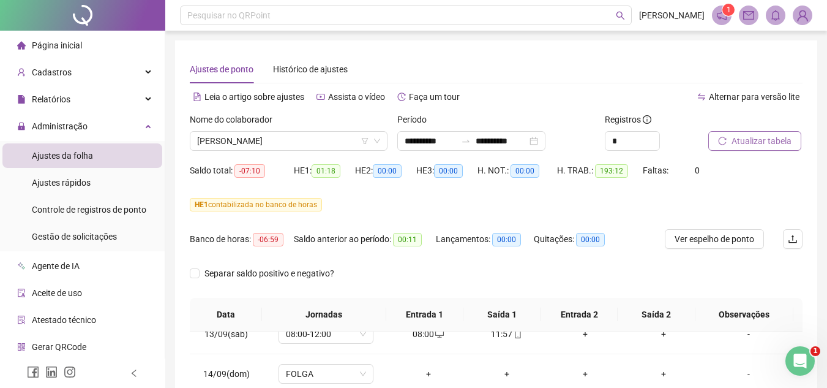
scroll to position [272, 0]
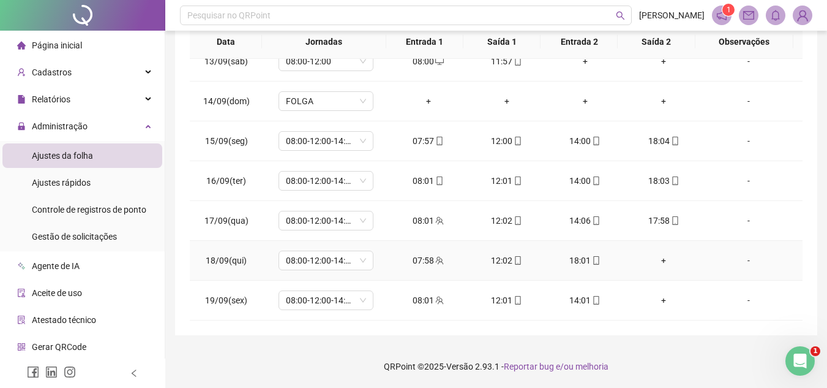
click at [655, 260] on div "+" at bounding box center [663, 260] width 59 height 13
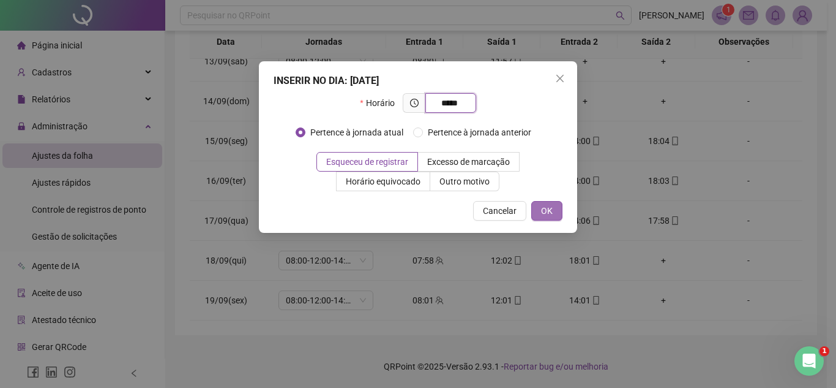
type input "*****"
click at [540, 209] on button "OK" at bounding box center [547, 211] width 31 height 20
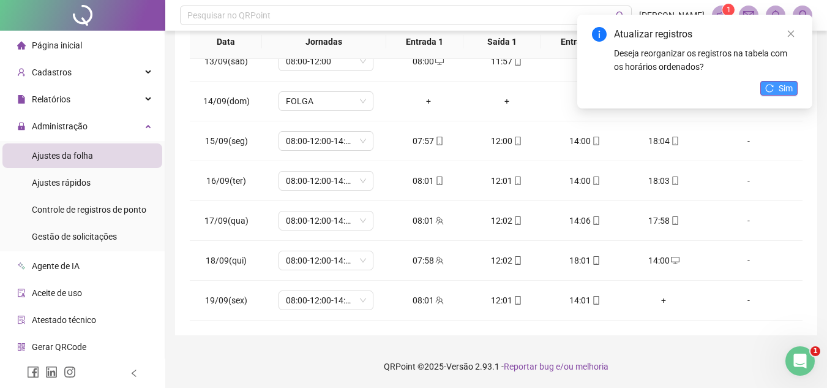
click at [784, 94] on span "Sim" at bounding box center [786, 87] width 14 height 13
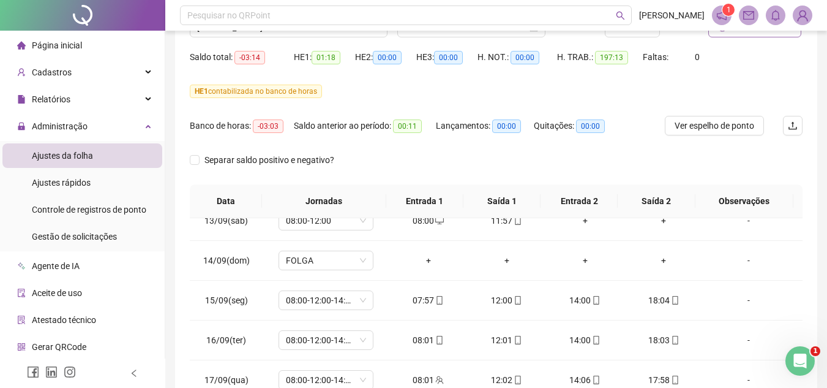
scroll to position [82, 0]
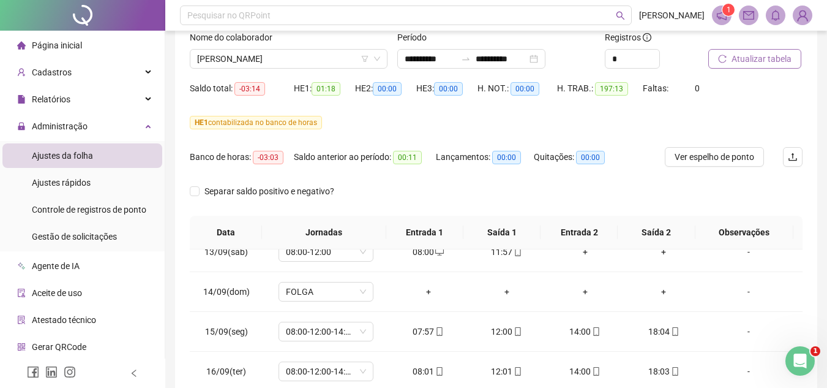
click at [763, 61] on span "Atualizar tabela" at bounding box center [762, 58] width 60 height 13
click at [748, 61] on span "Atualizar tabela" at bounding box center [762, 58] width 60 height 13
click at [312, 59] on span "[PERSON_NAME]" at bounding box center [288, 59] width 183 height 18
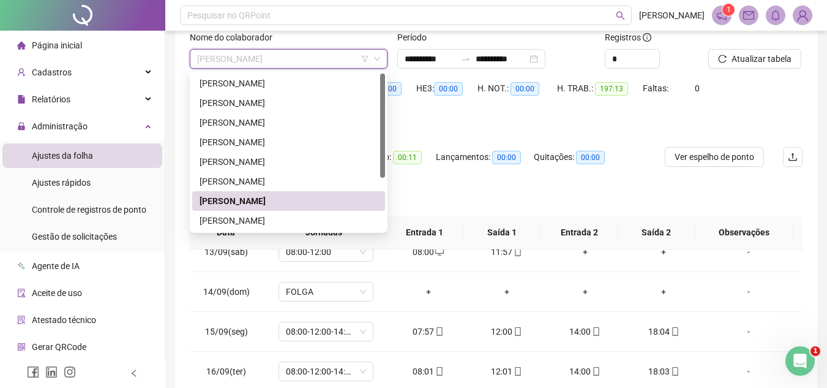
click at [384, 186] on div at bounding box center [382, 151] width 5 height 157
drag, startPoint x: 384, startPoint y: 186, endPoint x: 383, endPoint y: 153, distance: 33.1
click at [383, 153] on div at bounding box center [382, 151] width 5 height 157
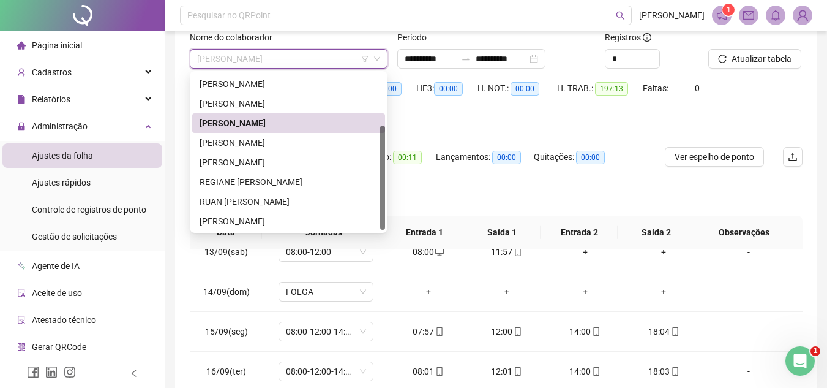
scroll to position [78, 0]
drag, startPoint x: 383, startPoint y: 153, endPoint x: 381, endPoint y: 209, distance: 56.3
click at [381, 209] on div at bounding box center [382, 178] width 5 height 104
click at [279, 163] on div "[PERSON_NAME]" at bounding box center [289, 161] width 178 height 13
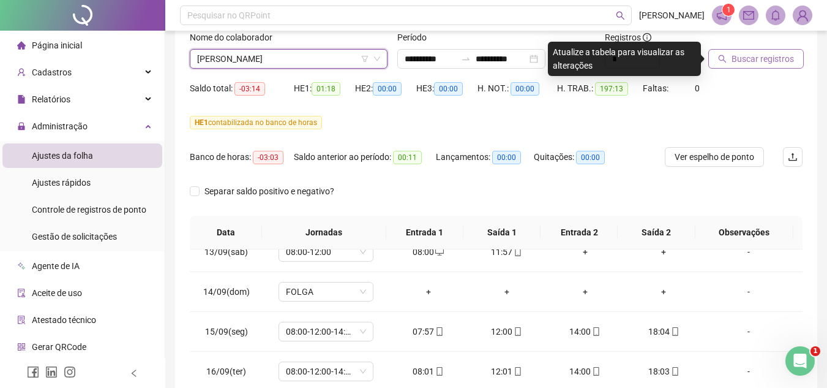
click at [739, 61] on span "Buscar registros" at bounding box center [763, 58] width 62 height 13
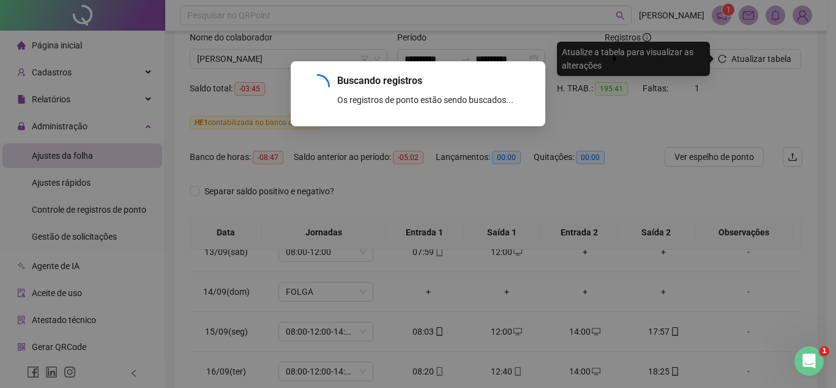
click at [741, 66] on div "Buscando registros Os registros de ponto estão sendo buscados... OK" at bounding box center [418, 194] width 836 height 388
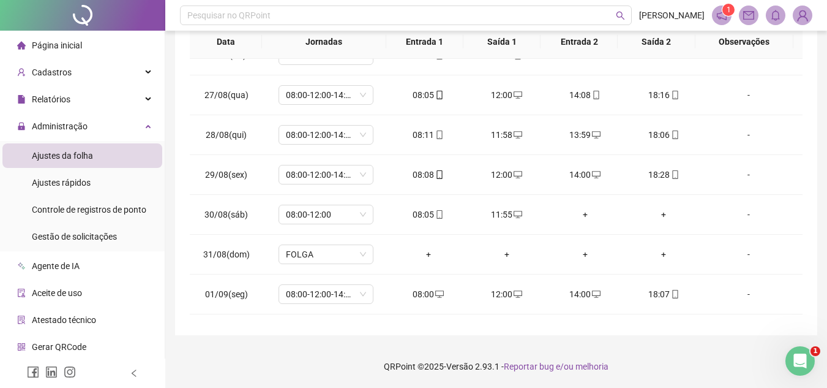
scroll to position [234, 0]
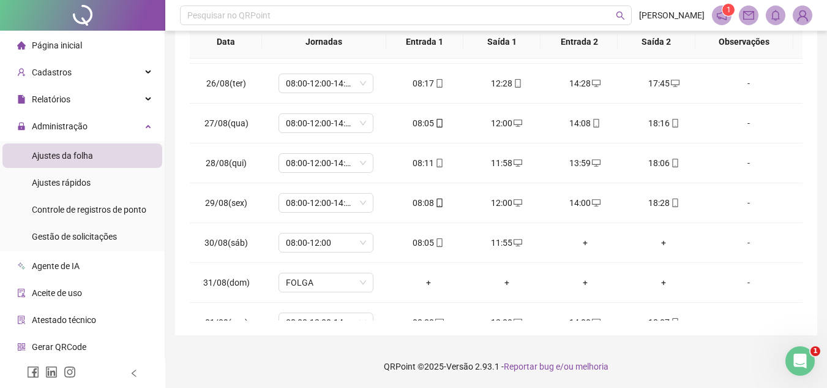
drag, startPoint x: 805, startPoint y: 148, endPoint x: 802, endPoint y: 102, distance: 45.4
click at [802, 102] on div "**********" at bounding box center [496, 51] width 642 height 567
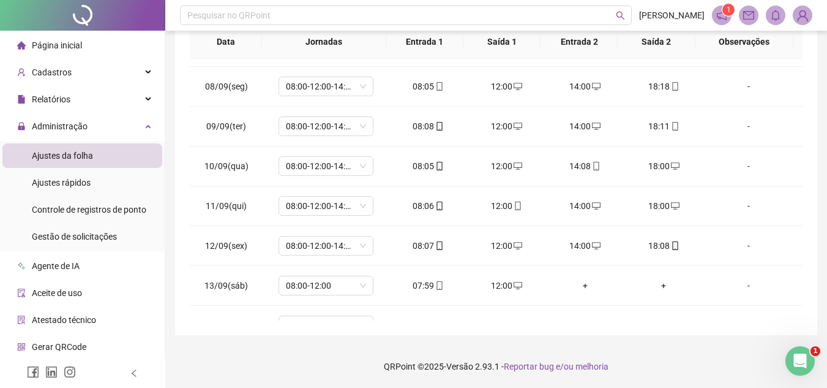
scroll to position [972, 0]
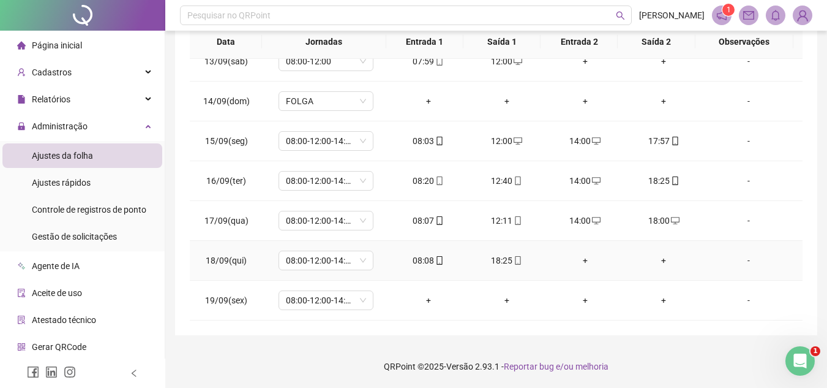
click at [579, 259] on div "+" at bounding box center [585, 260] width 59 height 13
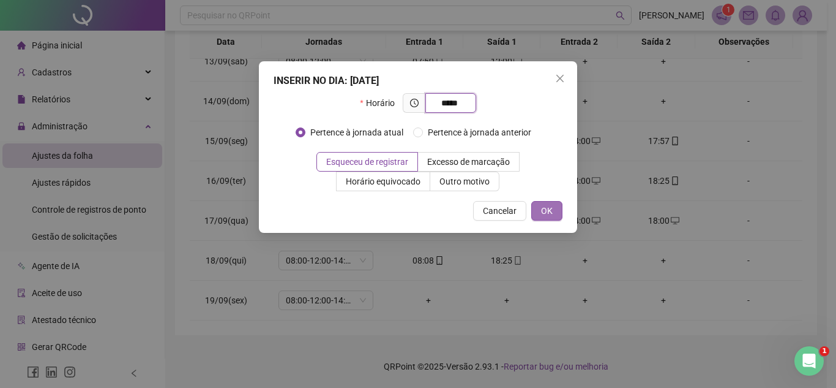
type input "*****"
click at [544, 208] on span "OK" at bounding box center [547, 210] width 12 height 13
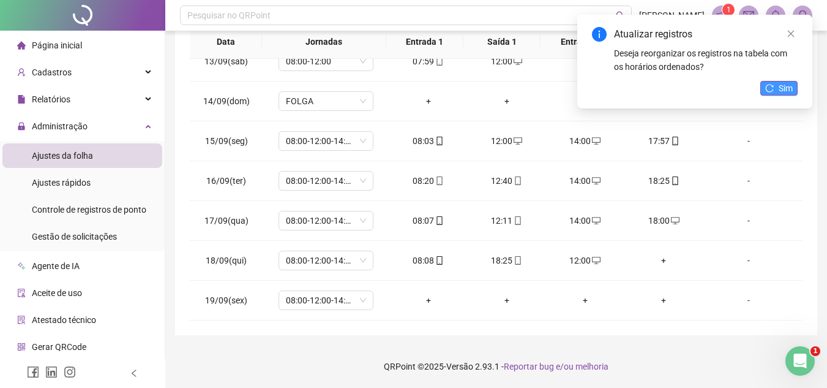
click at [778, 91] on button "Sim" at bounding box center [779, 88] width 37 height 15
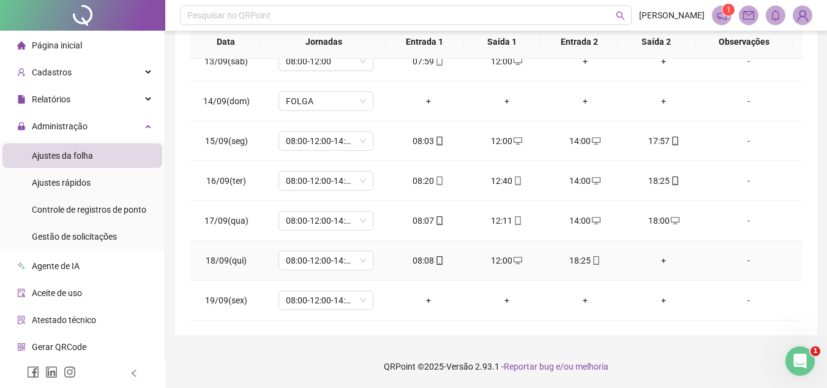
click at [657, 261] on div "+" at bounding box center [663, 260] width 59 height 13
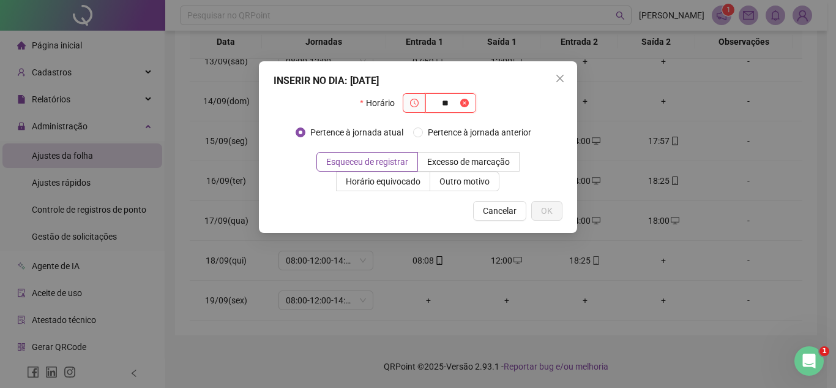
type input "*"
type input "*****"
click at [538, 211] on button "OK" at bounding box center [547, 211] width 31 height 20
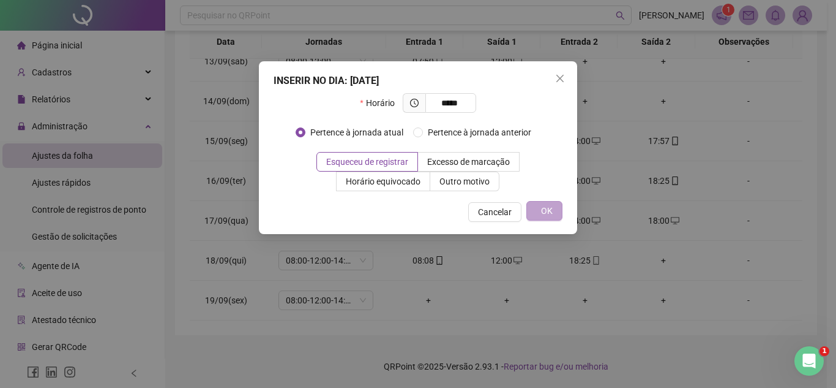
click at [538, 211] on button "OK" at bounding box center [545, 211] width 36 height 20
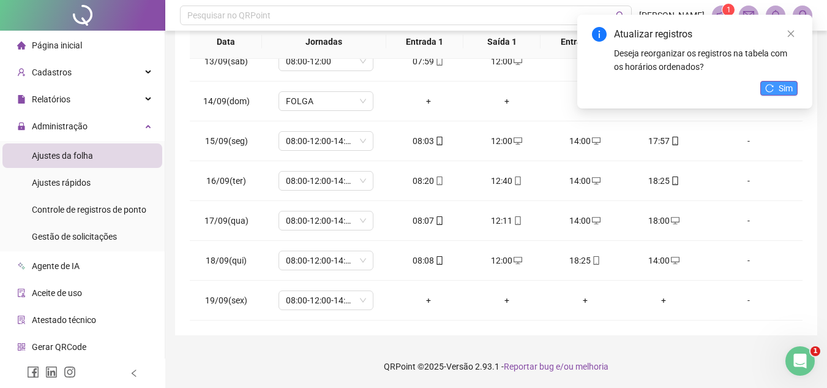
click at [778, 86] on button "Sim" at bounding box center [779, 88] width 37 height 15
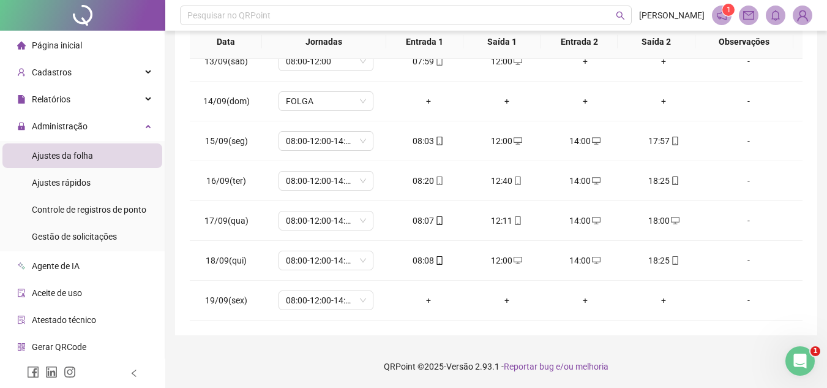
scroll to position [0, 0]
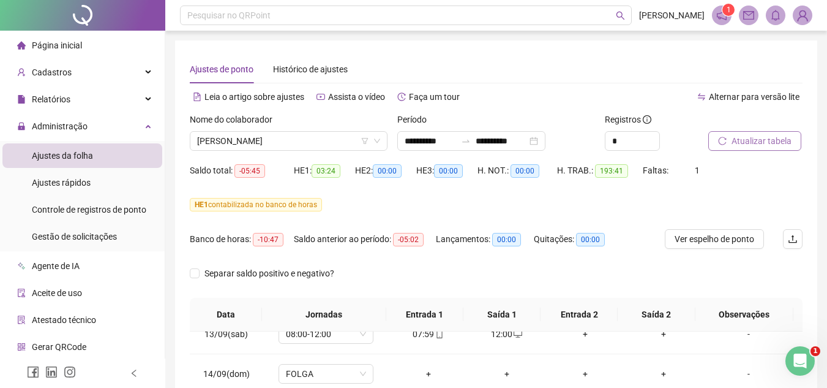
click at [759, 138] on span "Atualizar tabela" at bounding box center [762, 140] width 60 height 13
click at [318, 137] on span "[PERSON_NAME]" at bounding box center [288, 141] width 183 height 18
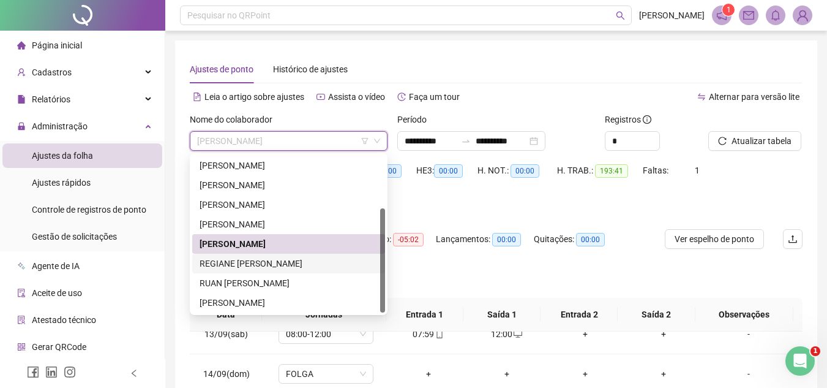
click at [307, 261] on div "REGIANE [PERSON_NAME]" at bounding box center [289, 263] width 178 height 13
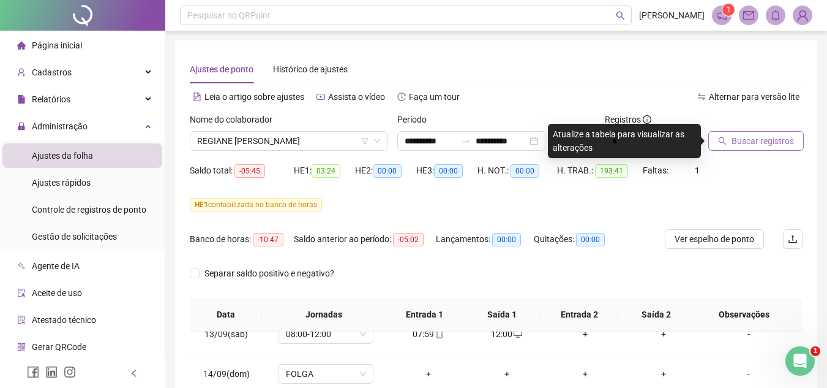
click at [752, 135] on span "Buscar registros" at bounding box center [763, 140] width 62 height 13
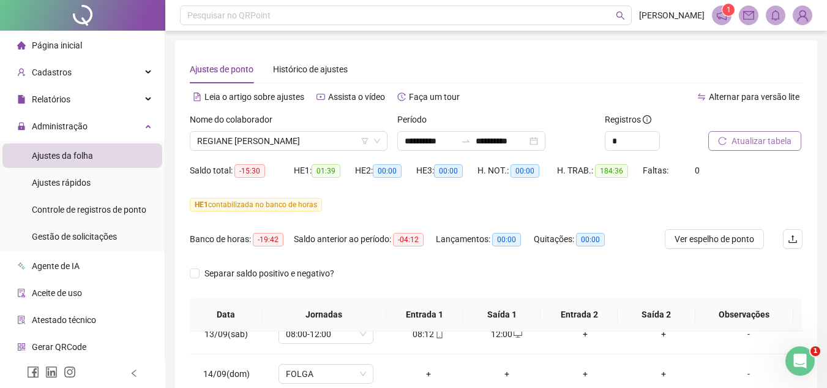
scroll to position [272, 0]
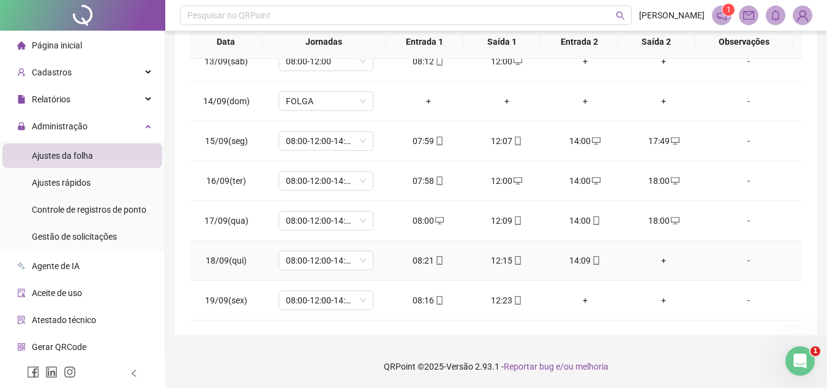
click at [655, 260] on div "+" at bounding box center [663, 260] width 59 height 13
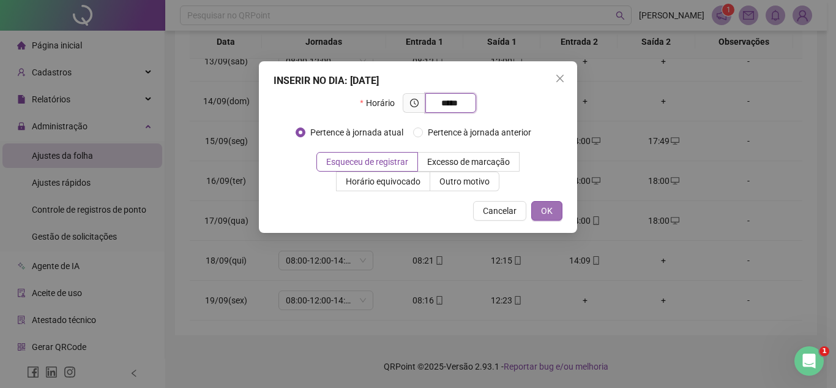
type input "*****"
click at [558, 209] on button "OK" at bounding box center [547, 211] width 31 height 20
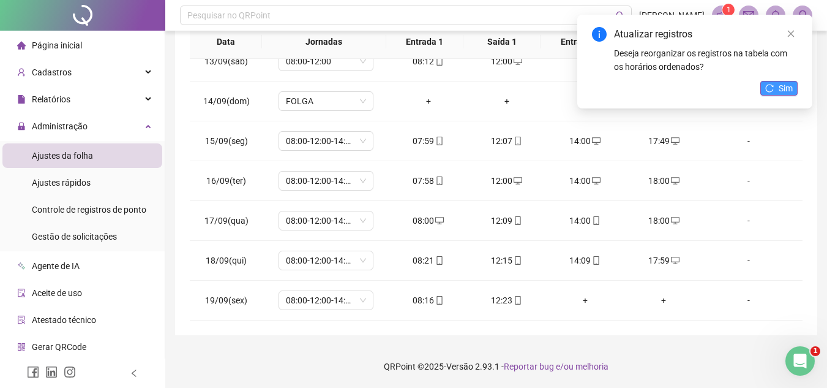
click at [780, 92] on span "Sim" at bounding box center [786, 87] width 14 height 13
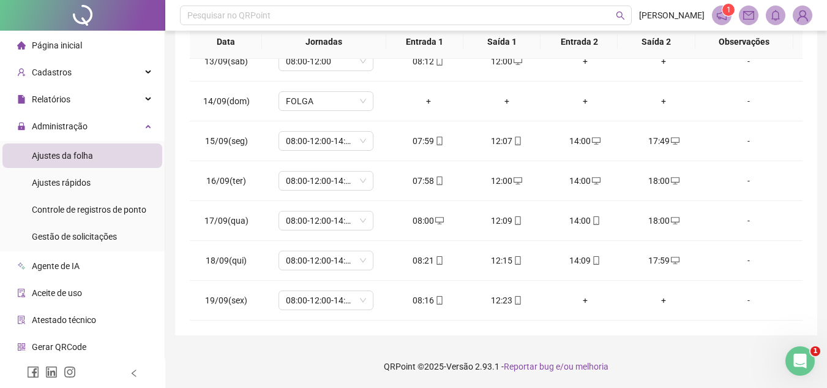
scroll to position [0, 0]
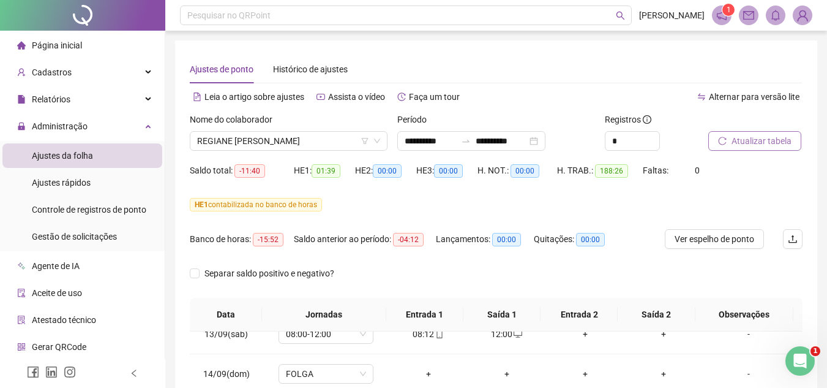
click at [774, 138] on span "Atualizar tabela" at bounding box center [762, 140] width 60 height 13
click at [751, 141] on span "Atualizar tabela" at bounding box center [762, 140] width 60 height 13
click at [772, 135] on span "Atualizar tabela" at bounding box center [762, 140] width 60 height 13
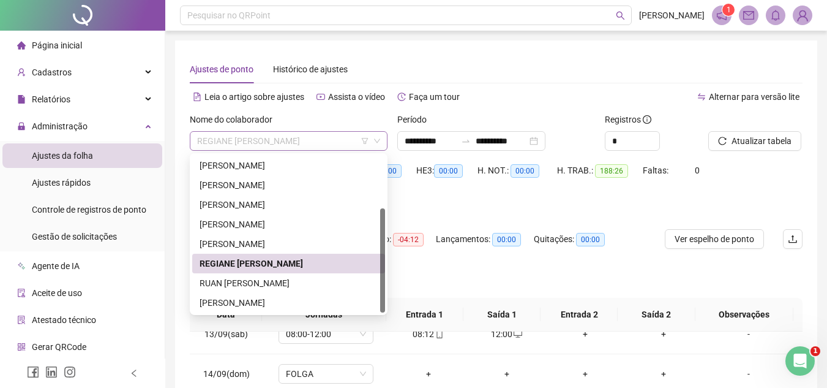
click at [335, 136] on span "REGIANE [PERSON_NAME]" at bounding box center [288, 141] width 183 height 18
click at [293, 280] on div "RUAN [PERSON_NAME]" at bounding box center [289, 282] width 178 height 13
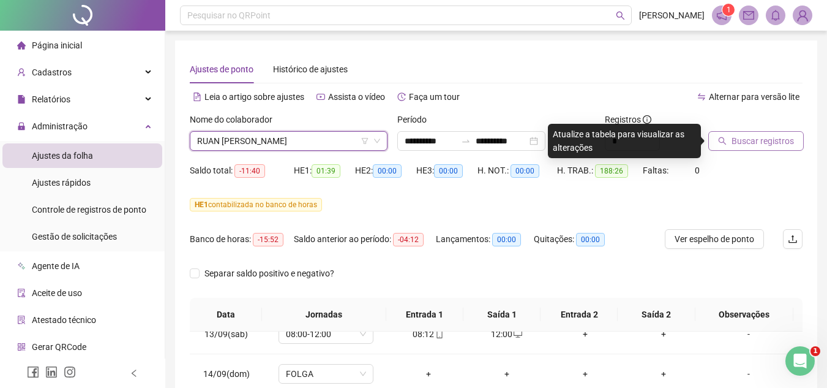
click at [743, 141] on span "Buscar registros" at bounding box center [763, 140] width 62 height 13
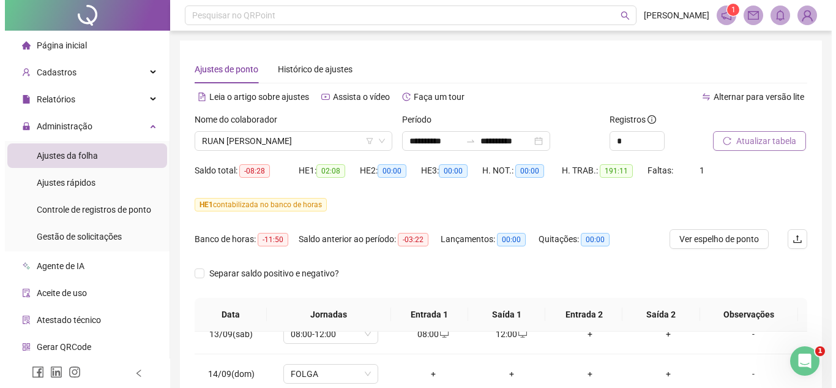
scroll to position [272, 0]
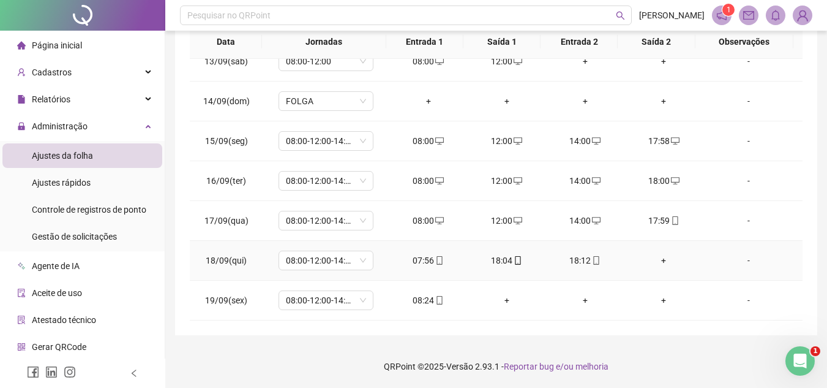
click at [658, 257] on div "+" at bounding box center [663, 260] width 59 height 13
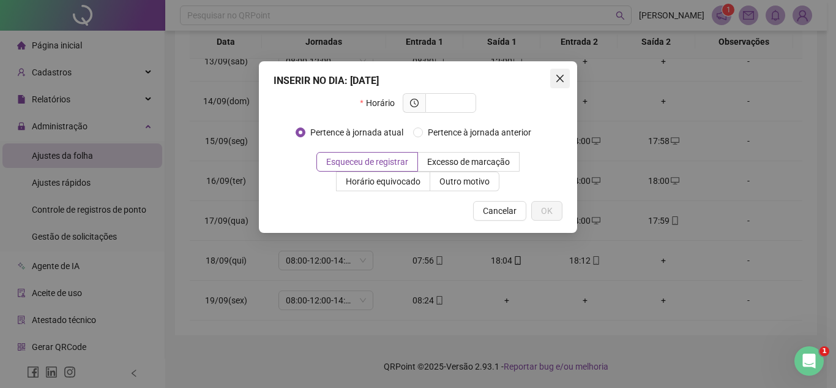
click at [564, 73] on button "Close" at bounding box center [560, 79] width 20 height 20
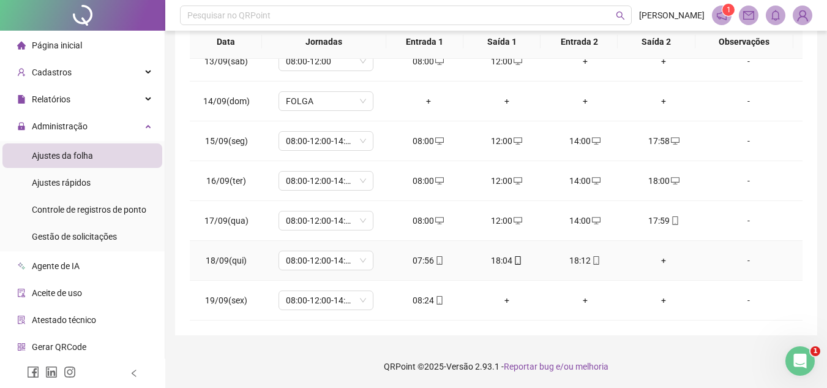
click at [576, 262] on div "18:12" at bounding box center [585, 260] width 59 height 13
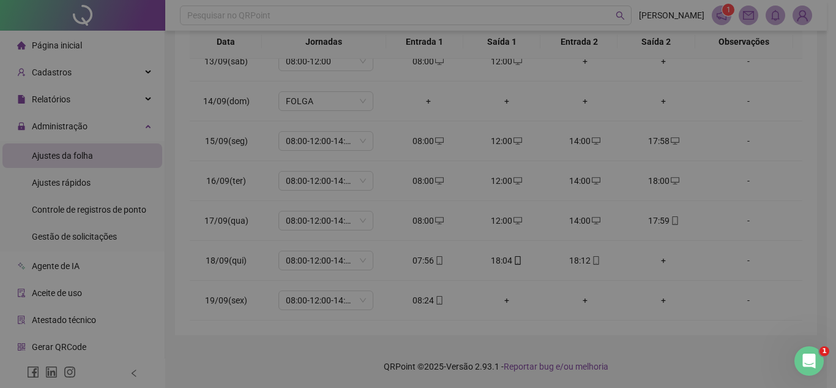
type input "**********"
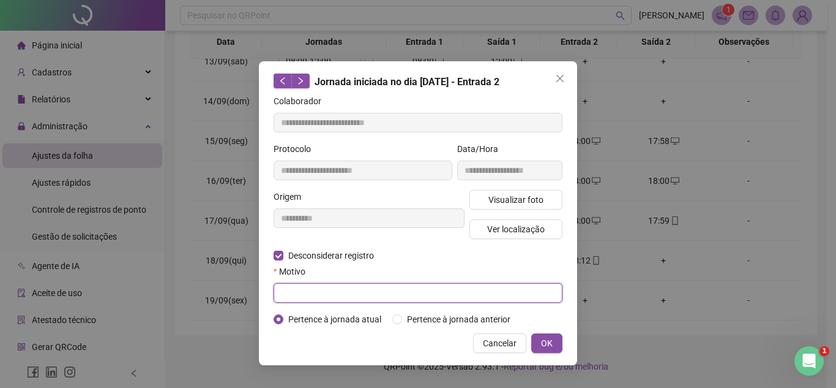
click at [301, 295] on input "text" at bounding box center [418, 293] width 289 height 20
type input "****"
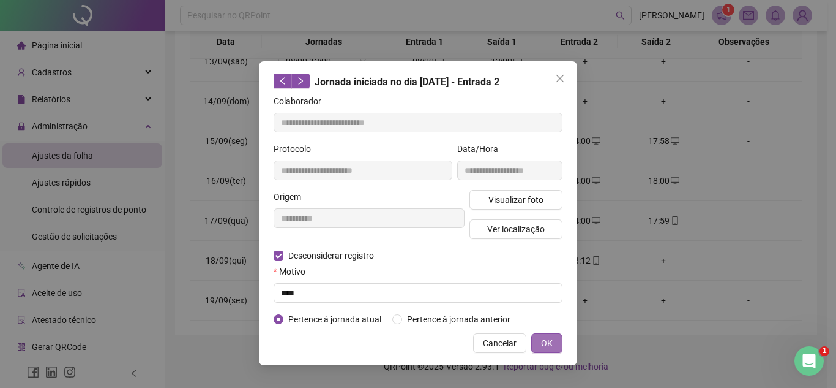
click at [543, 345] on span "OK" at bounding box center [547, 342] width 12 height 13
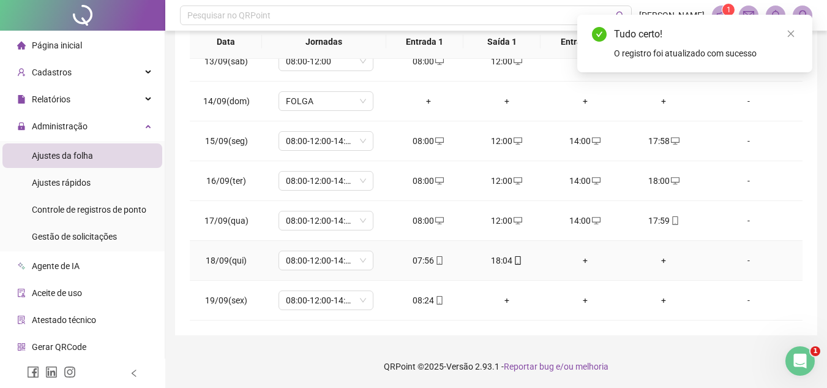
click at [574, 258] on div "+" at bounding box center [585, 260] width 59 height 13
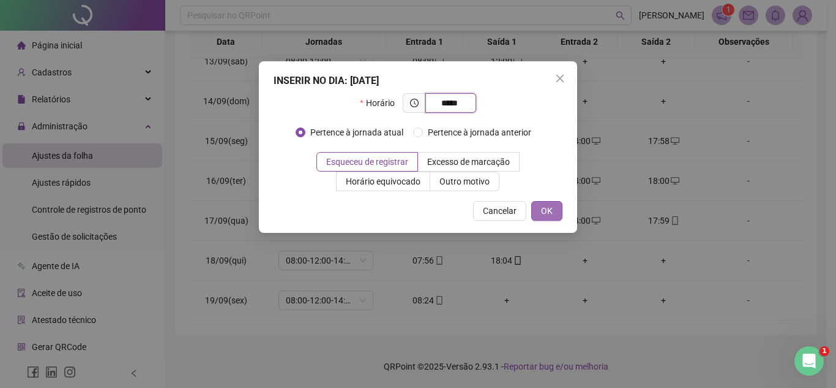
type input "*****"
click at [545, 201] on button "OK" at bounding box center [547, 211] width 31 height 20
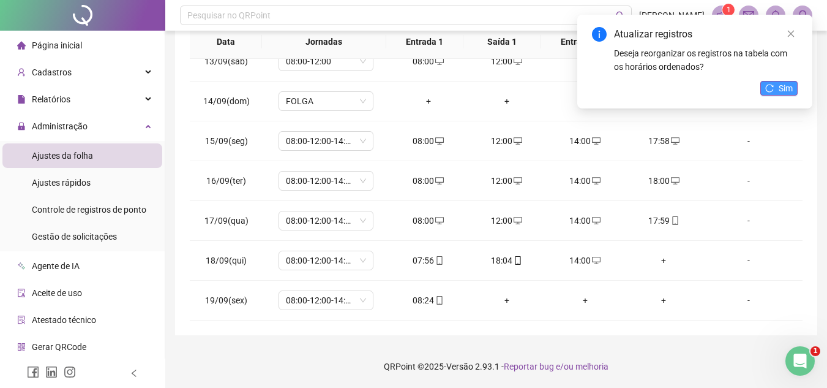
click at [776, 91] on button "Sim" at bounding box center [779, 88] width 37 height 15
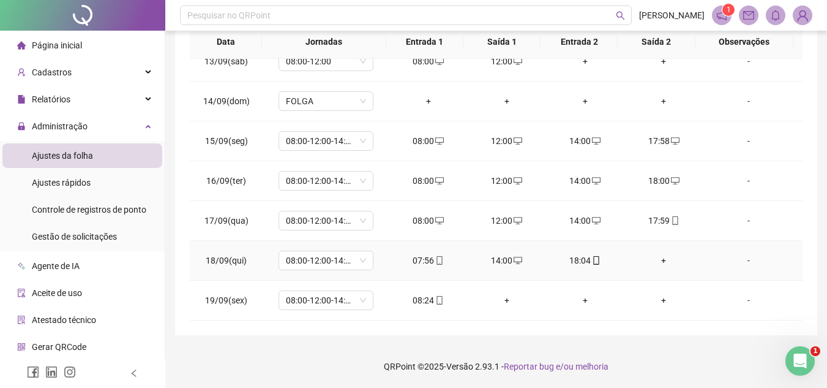
click at [656, 259] on div "+" at bounding box center [663, 260] width 59 height 13
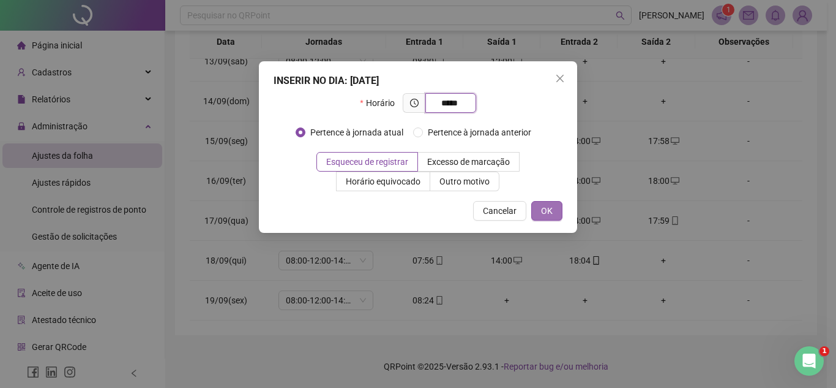
type input "*****"
click at [546, 220] on button "OK" at bounding box center [547, 211] width 31 height 20
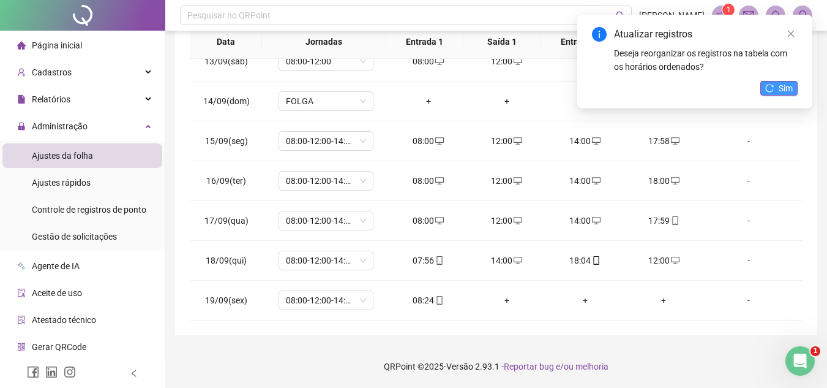
click at [794, 92] on button "Sim" at bounding box center [779, 88] width 37 height 15
